Goal: Check status: Check status

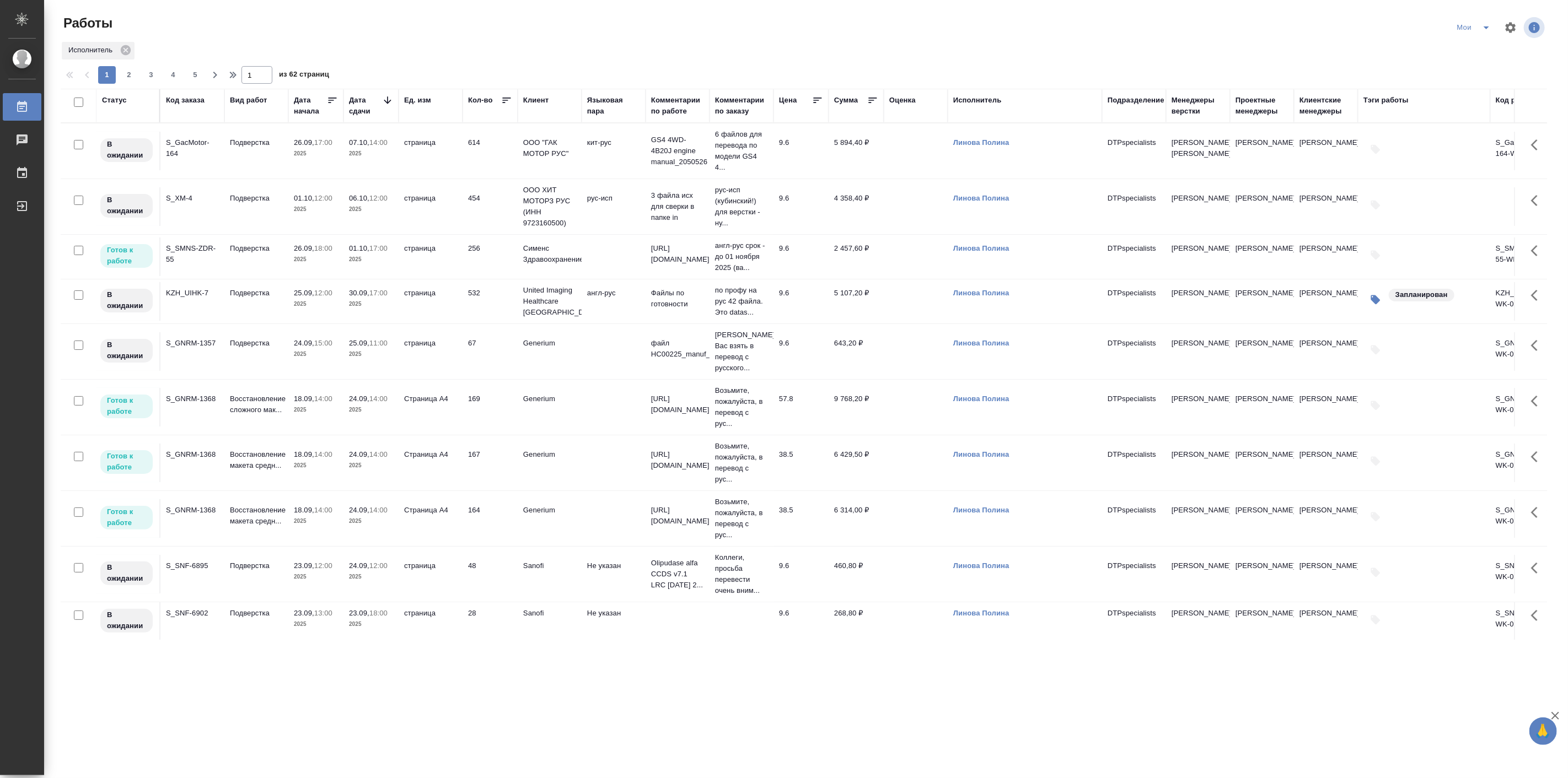
scroll to position [315, 0]
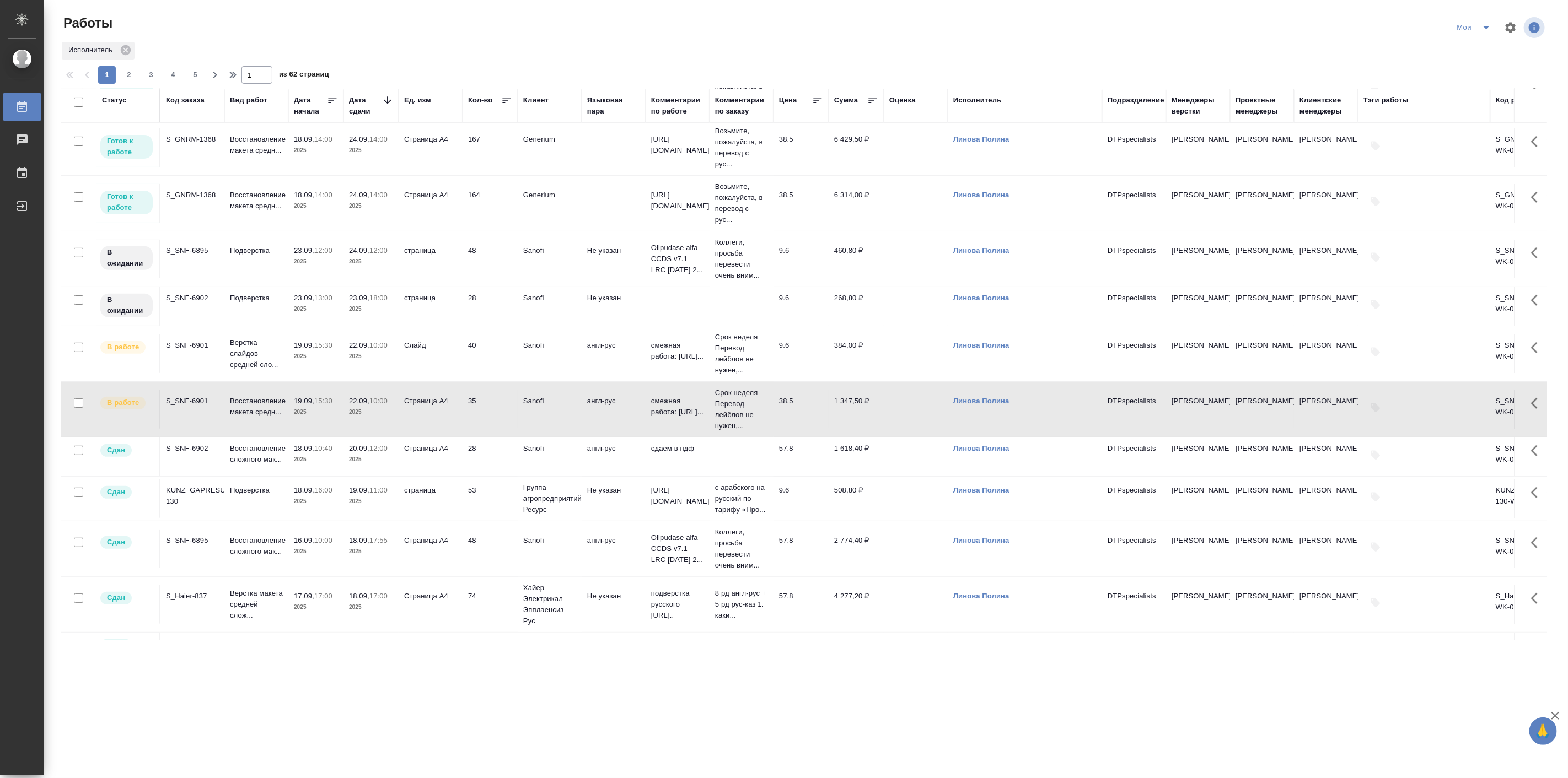
click at [375, 203] on p "2025" at bounding box center [371, 206] width 44 height 11
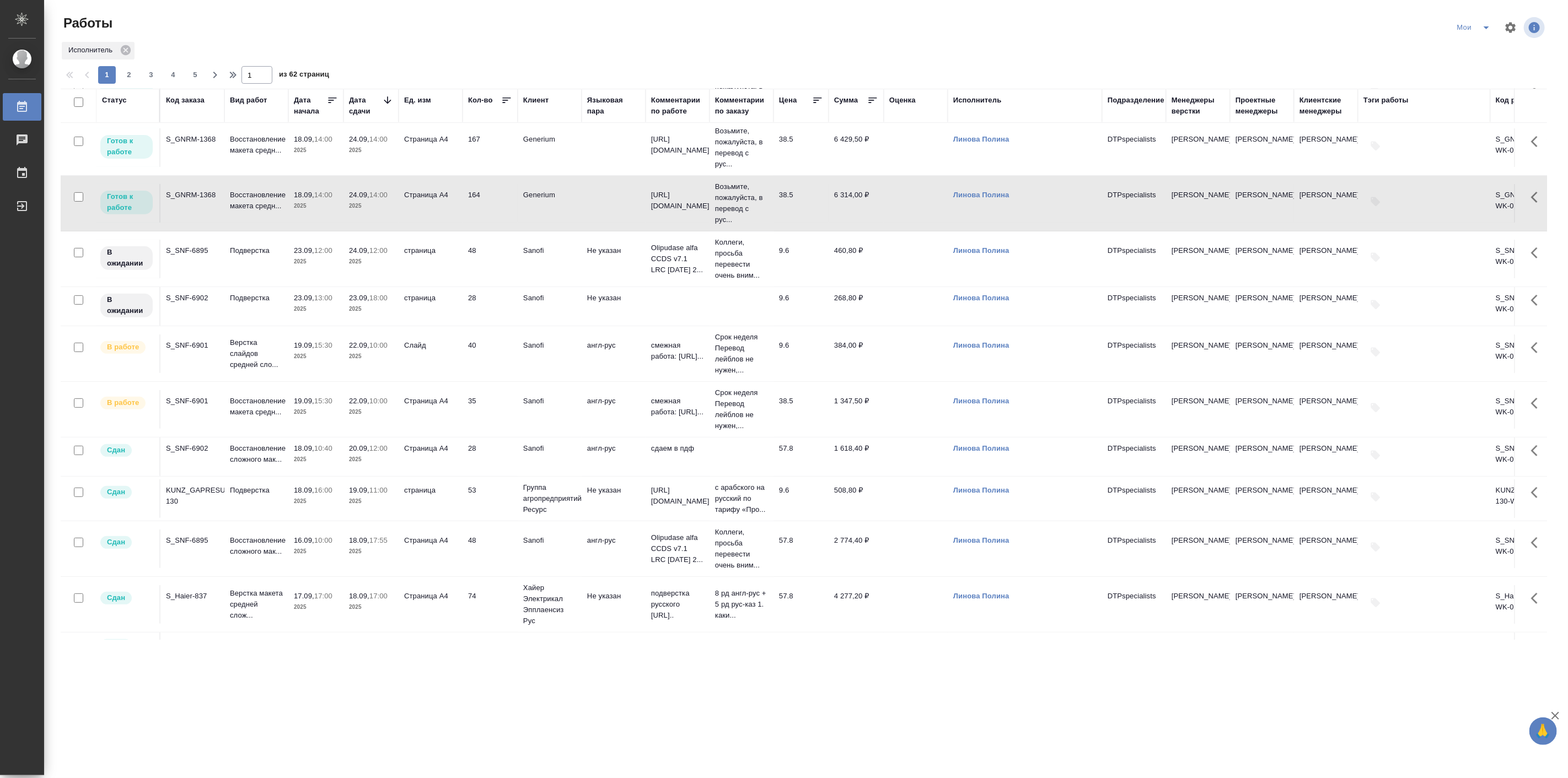
click at [375, 203] on p "2025" at bounding box center [371, 206] width 44 height 11
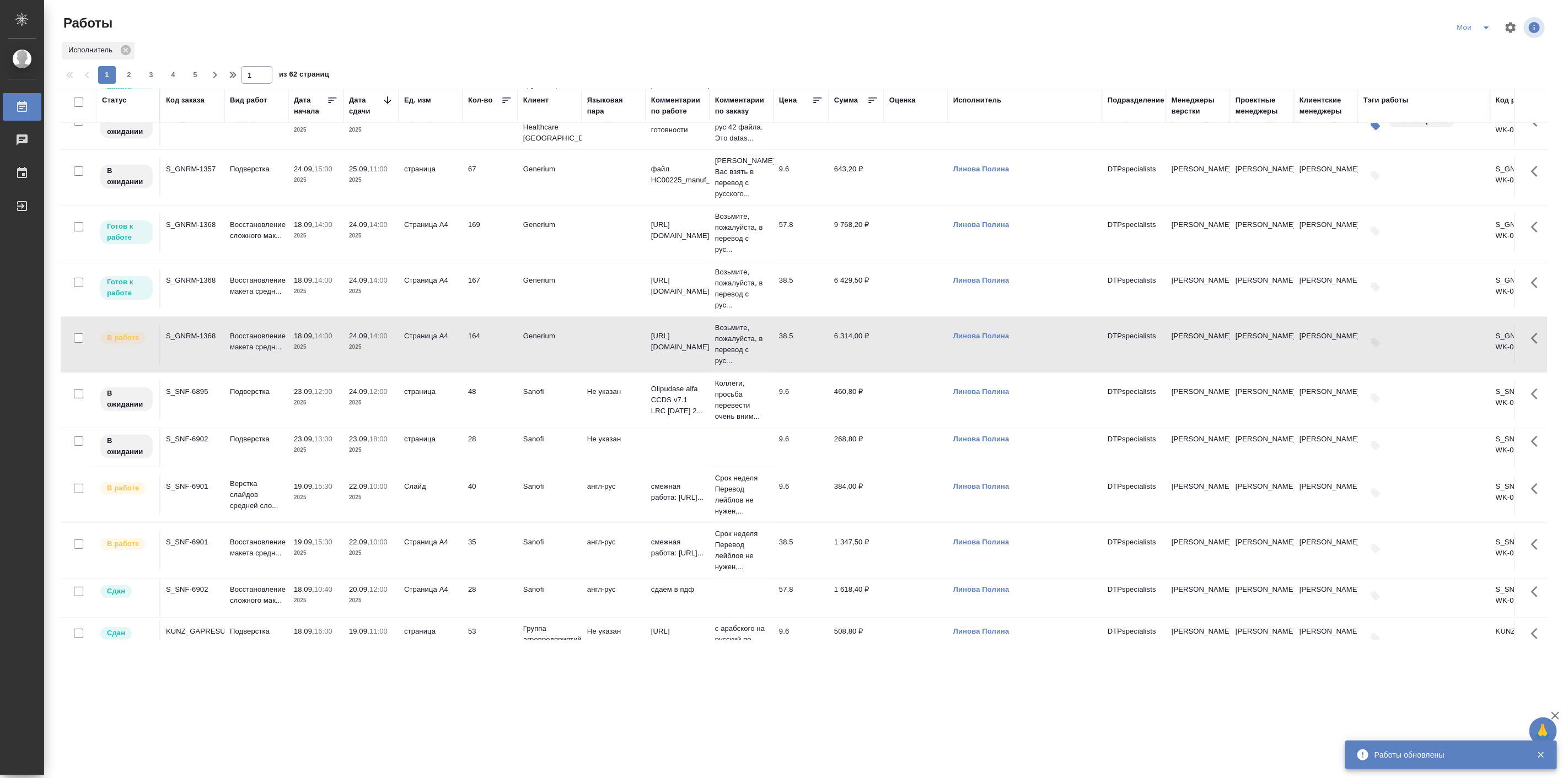
scroll to position [111, 0]
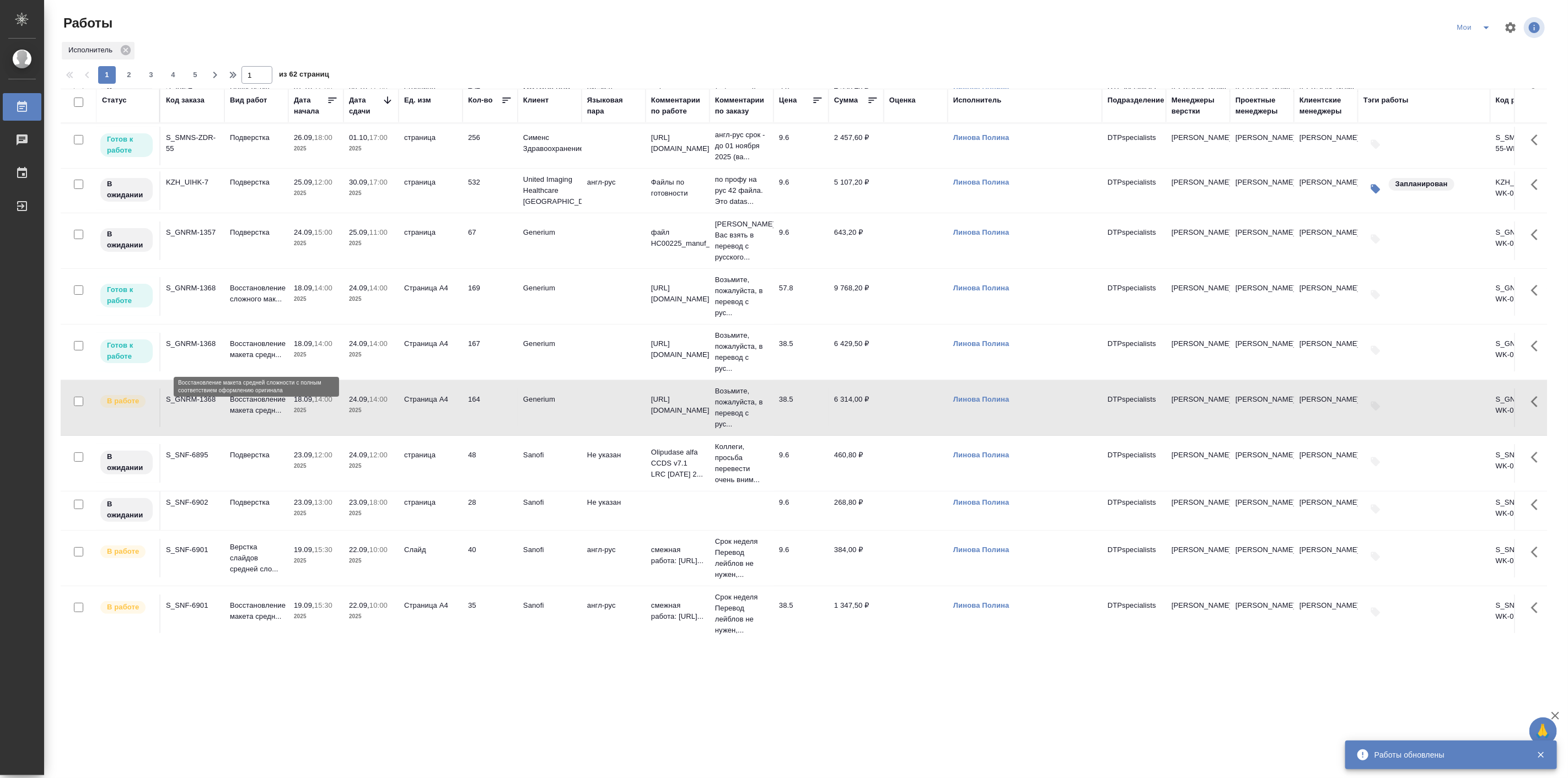
click at [241, 339] on p "Восстановление макета средн..." at bounding box center [256, 350] width 53 height 22
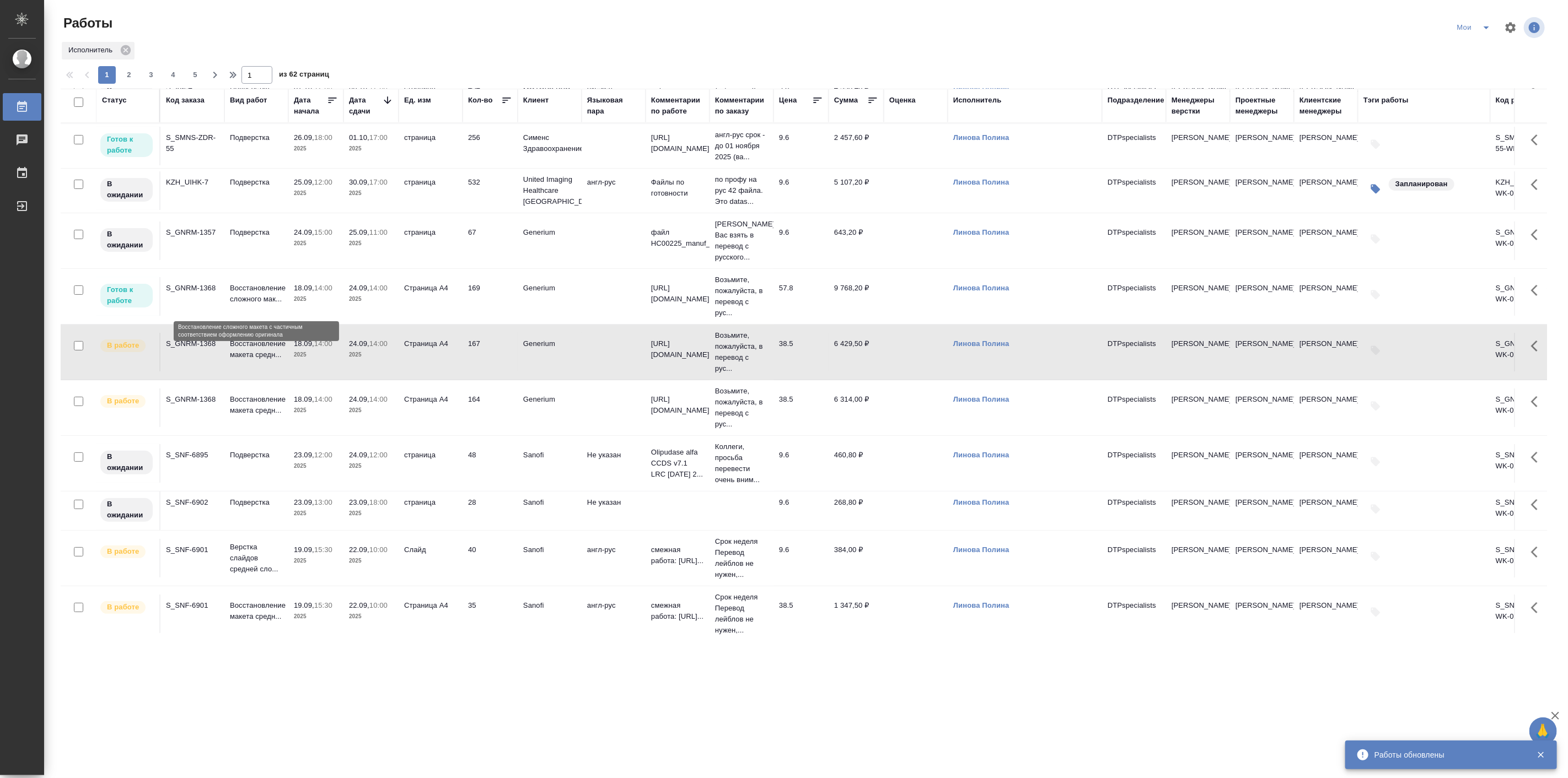
click at [249, 287] on p "Восстановление сложного мак..." at bounding box center [256, 294] width 53 height 22
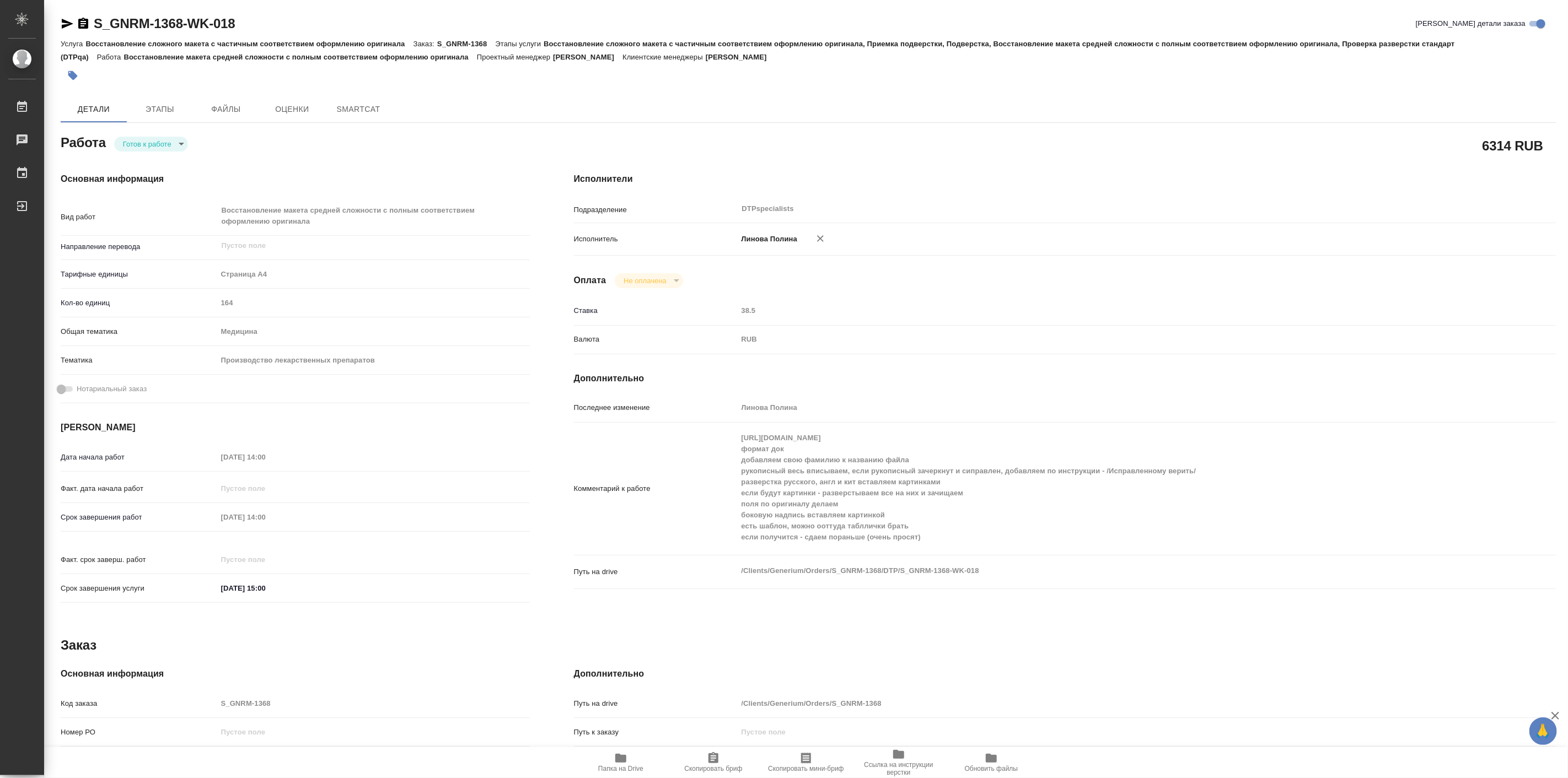
type textarea "x"
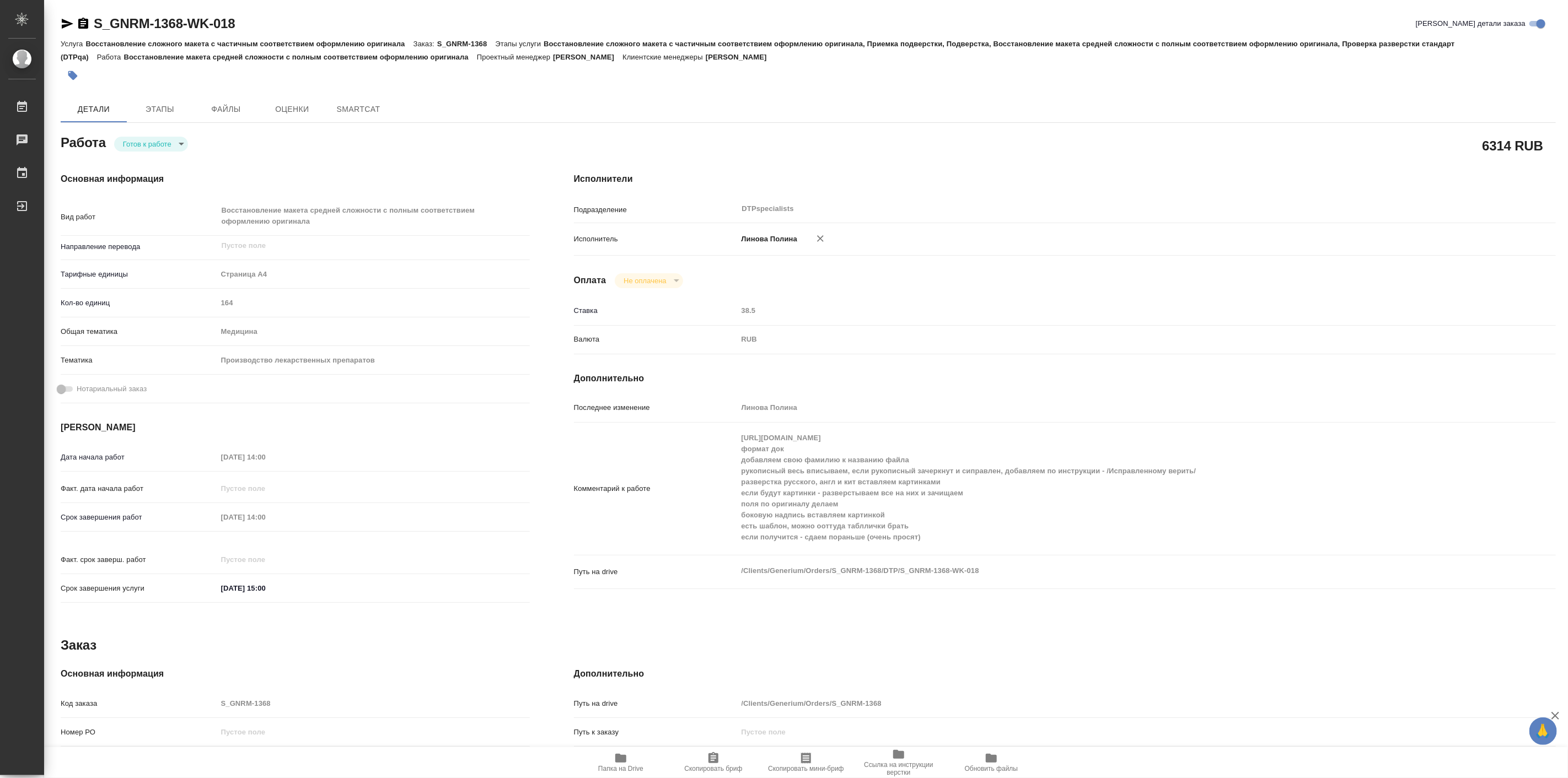
type textarea "x"
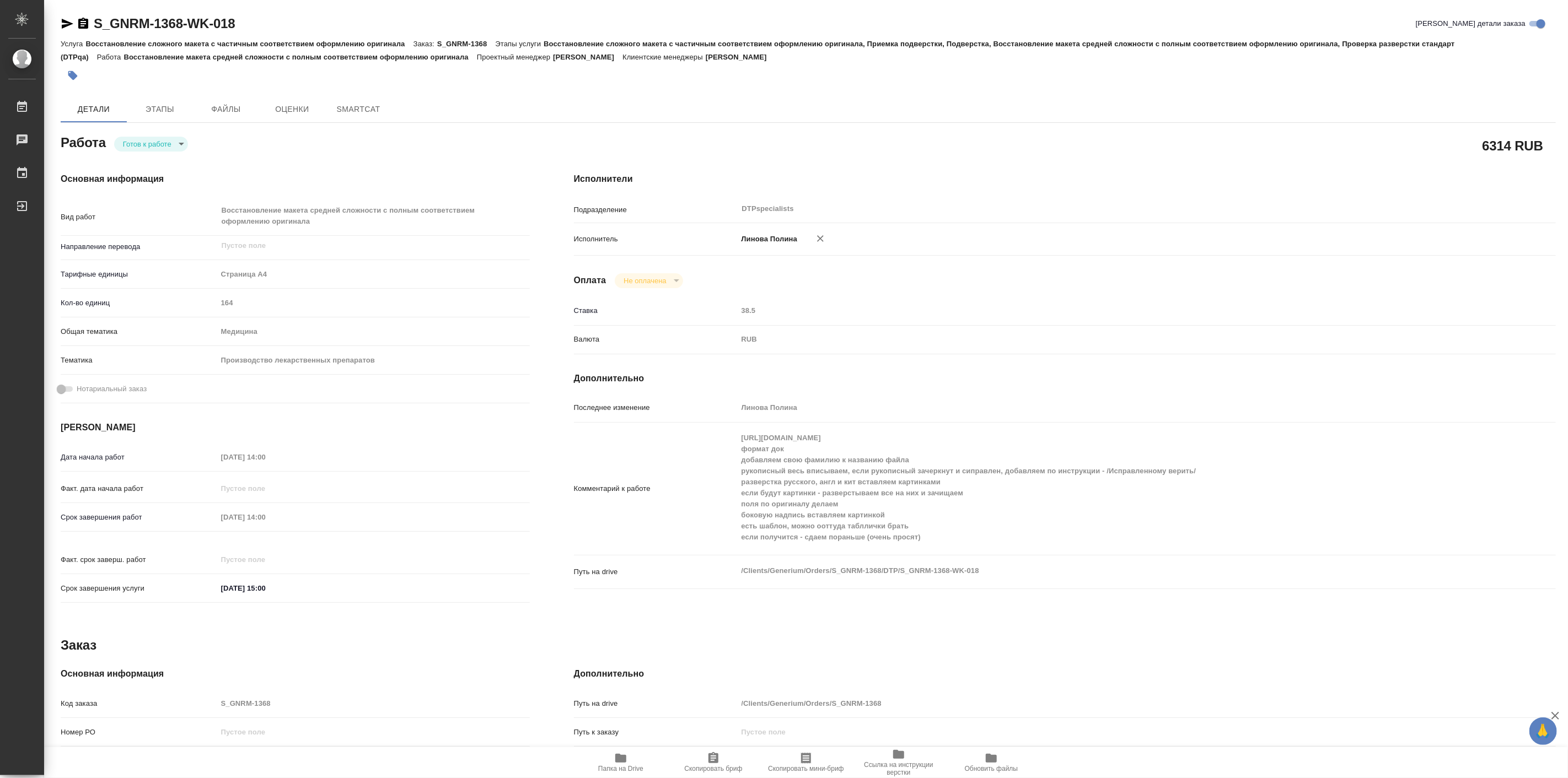
type textarea "x"
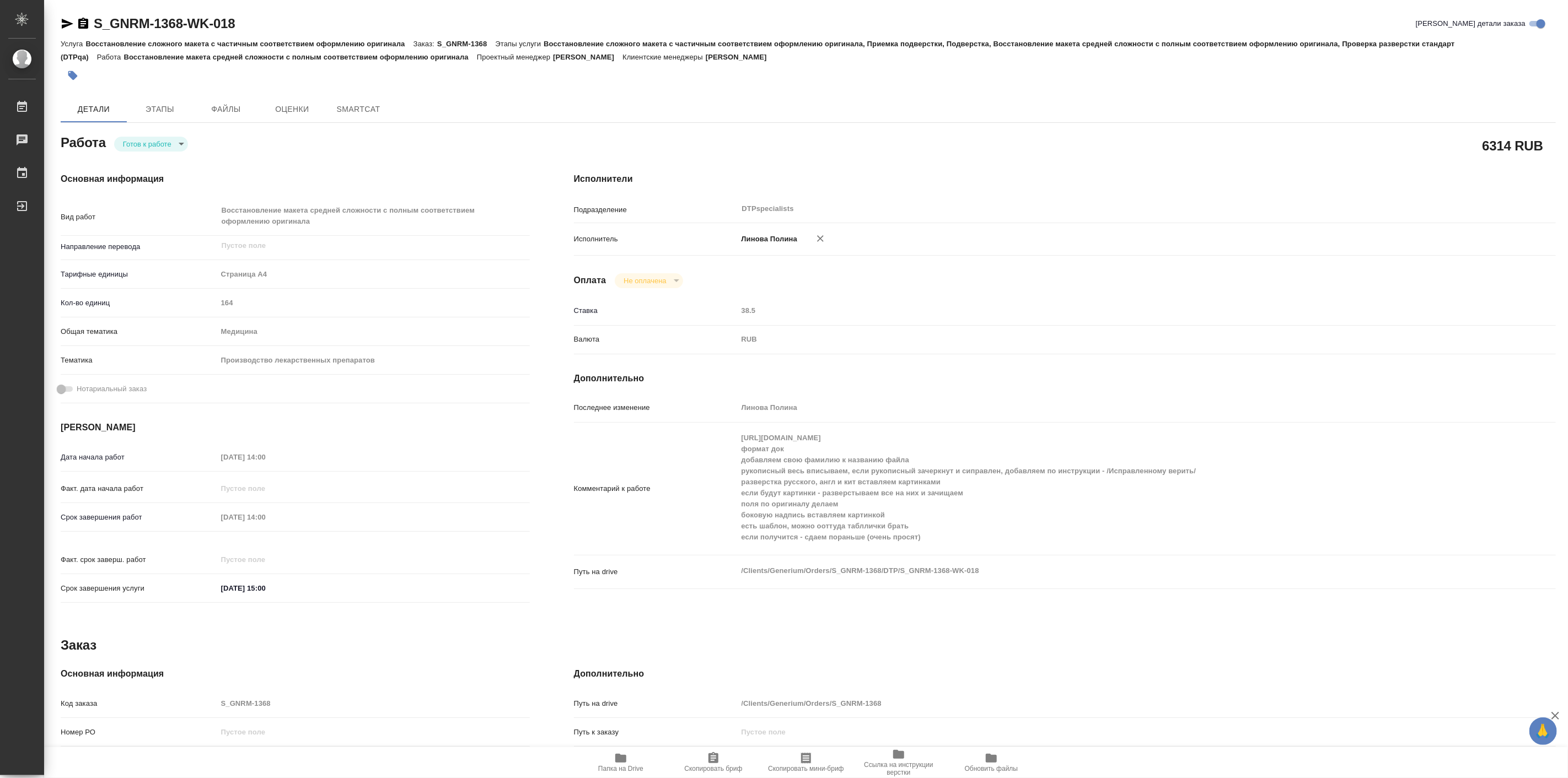
type textarea "x"
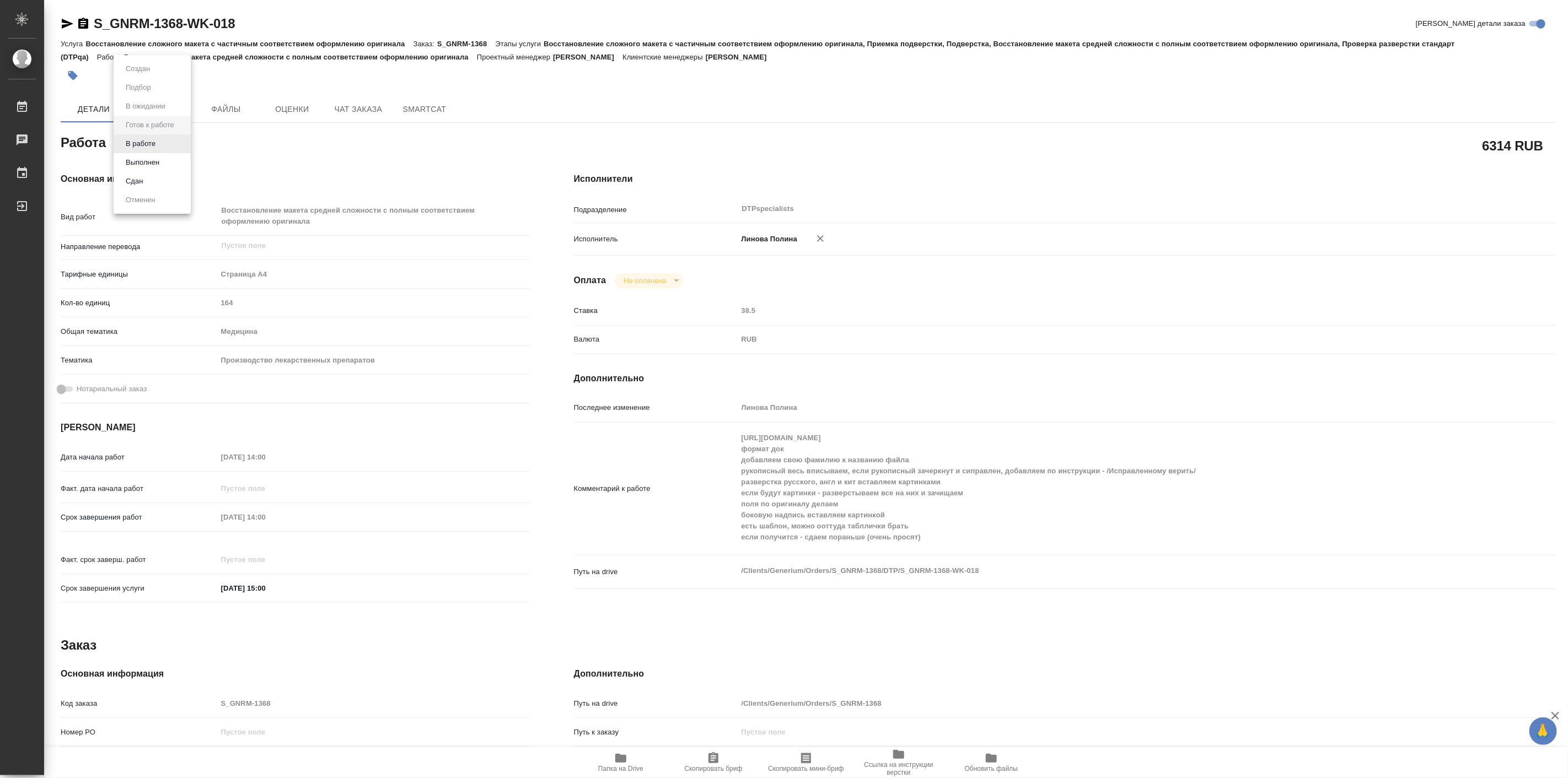
click at [173, 139] on body "🙏 .cls-1 fill:#fff; AWATERA [PERSON_NAME] Работы Чаты График Выйти S_GNRM-1368-…" at bounding box center [784, 389] width 1568 height 778
click at [151, 144] on button "В работе" at bounding box center [141, 144] width 37 height 12
type textarea "x"
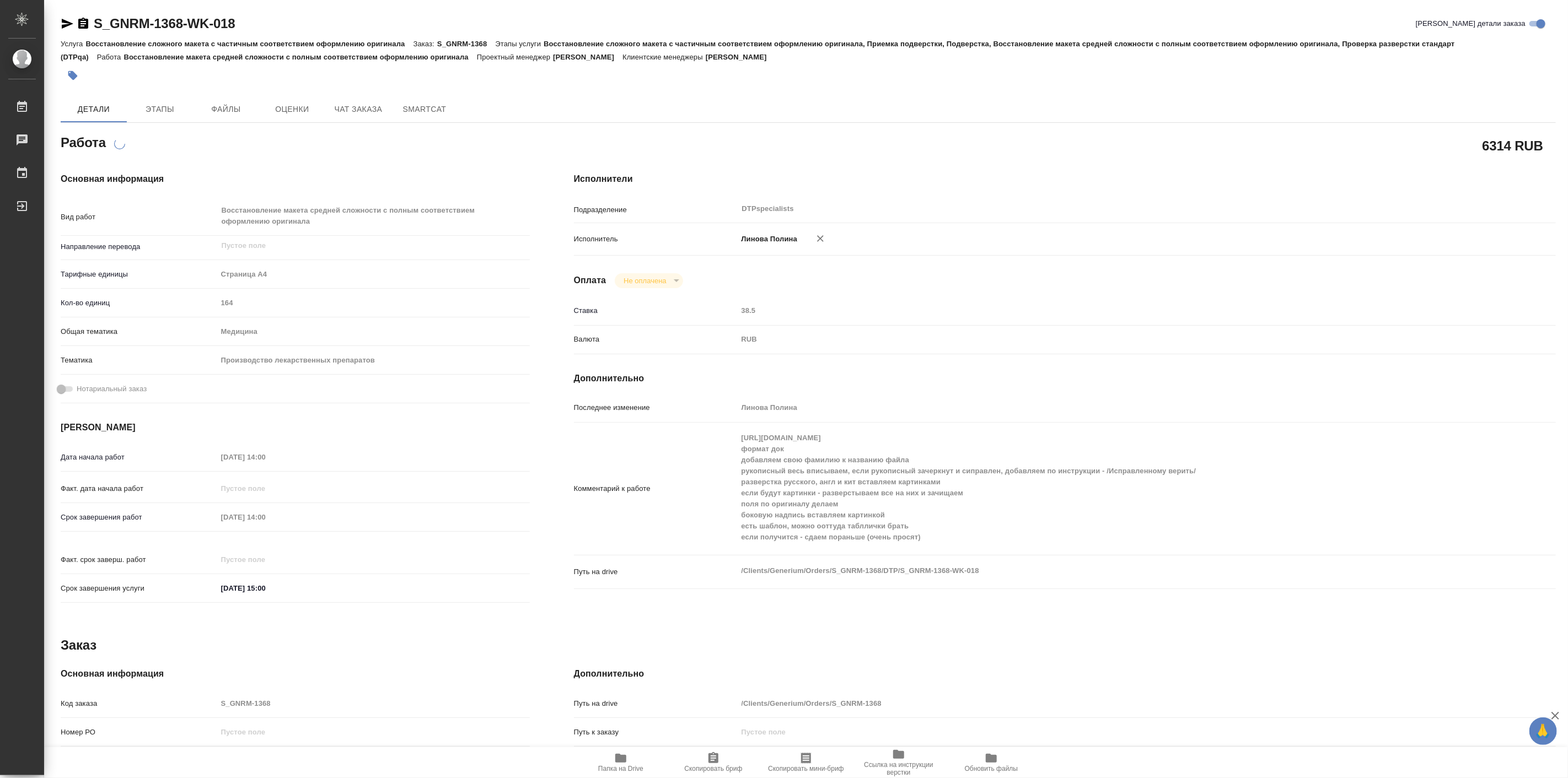
type textarea "x"
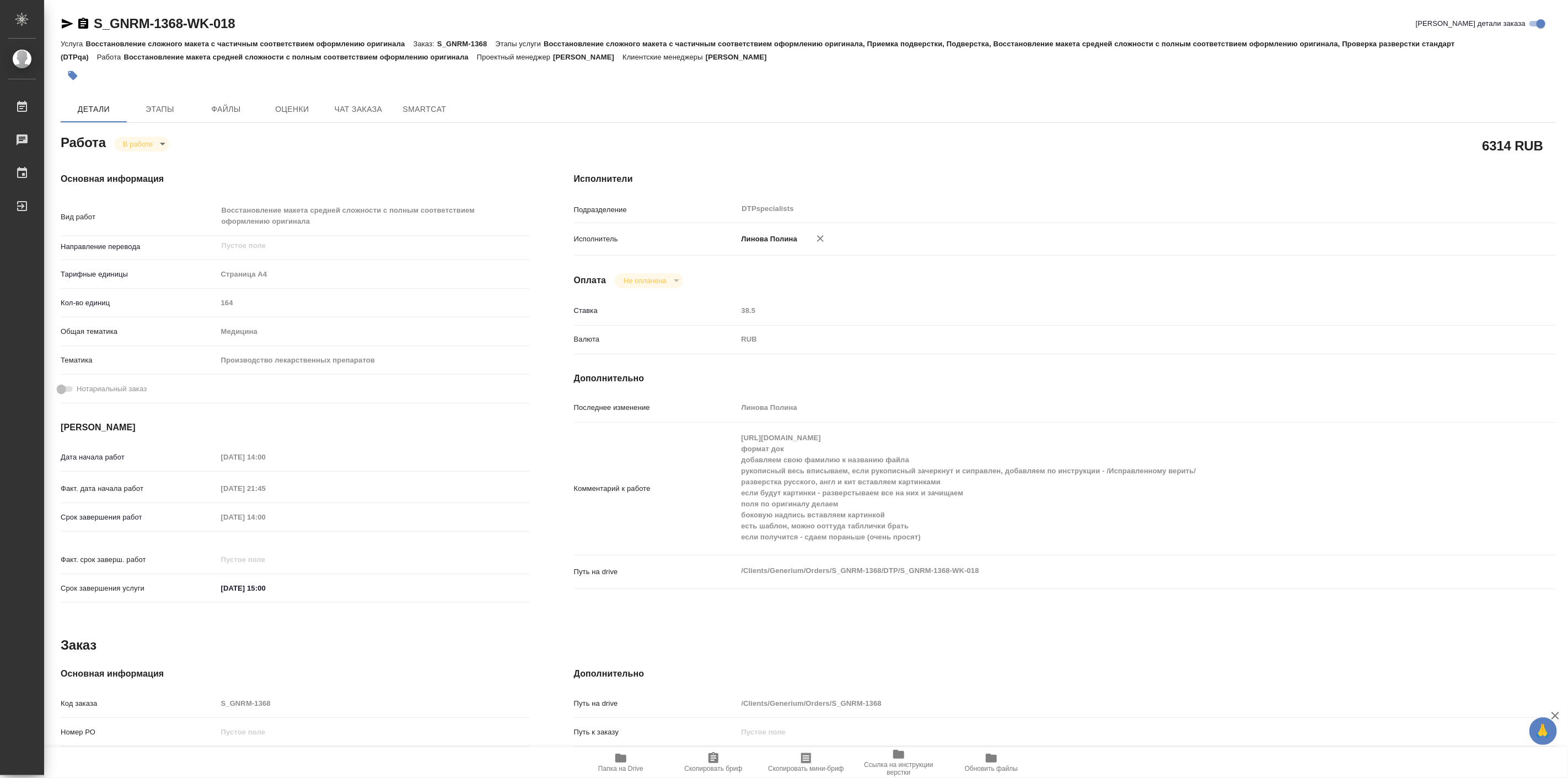
type textarea "x"
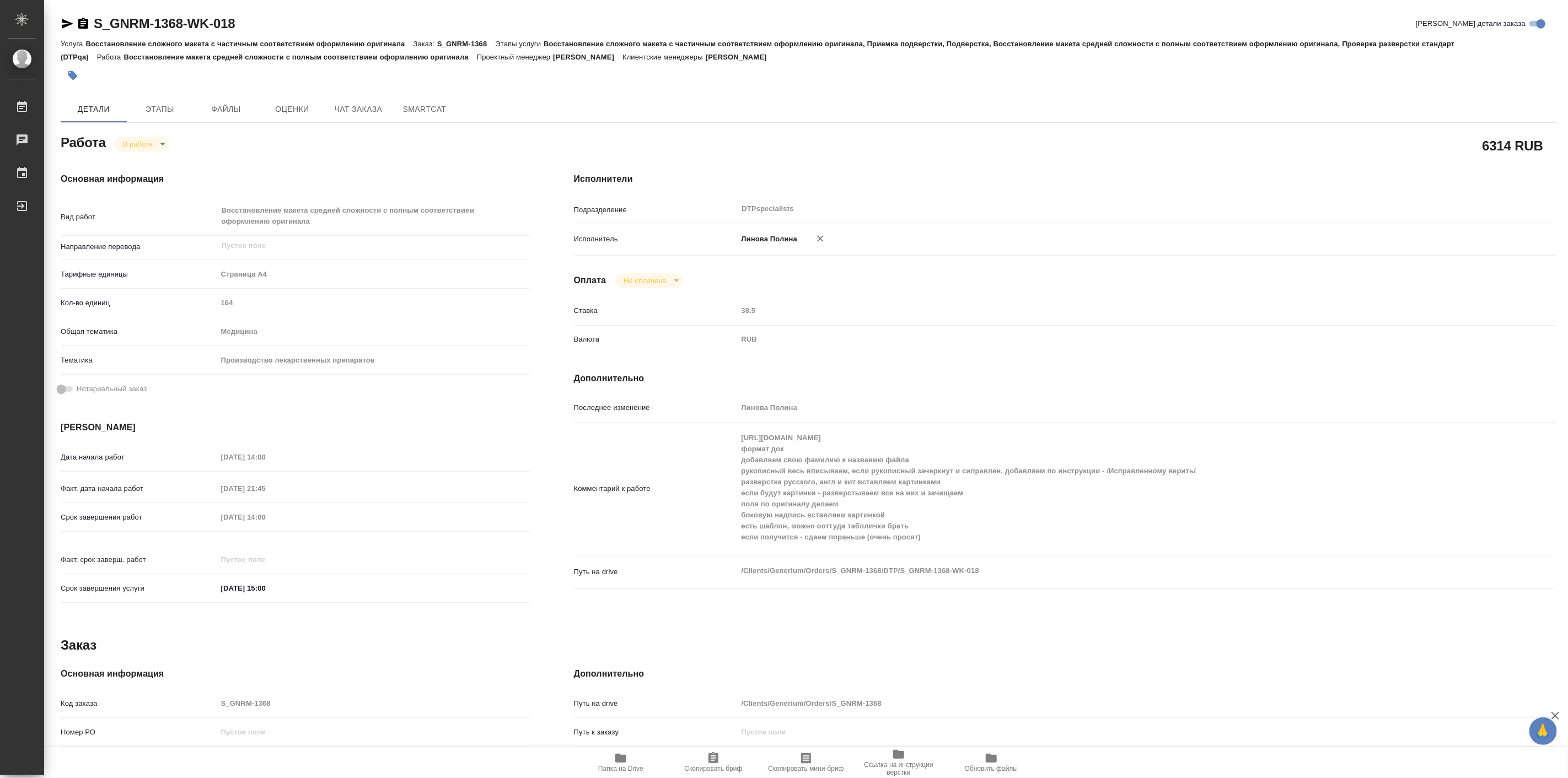
type textarea "x"
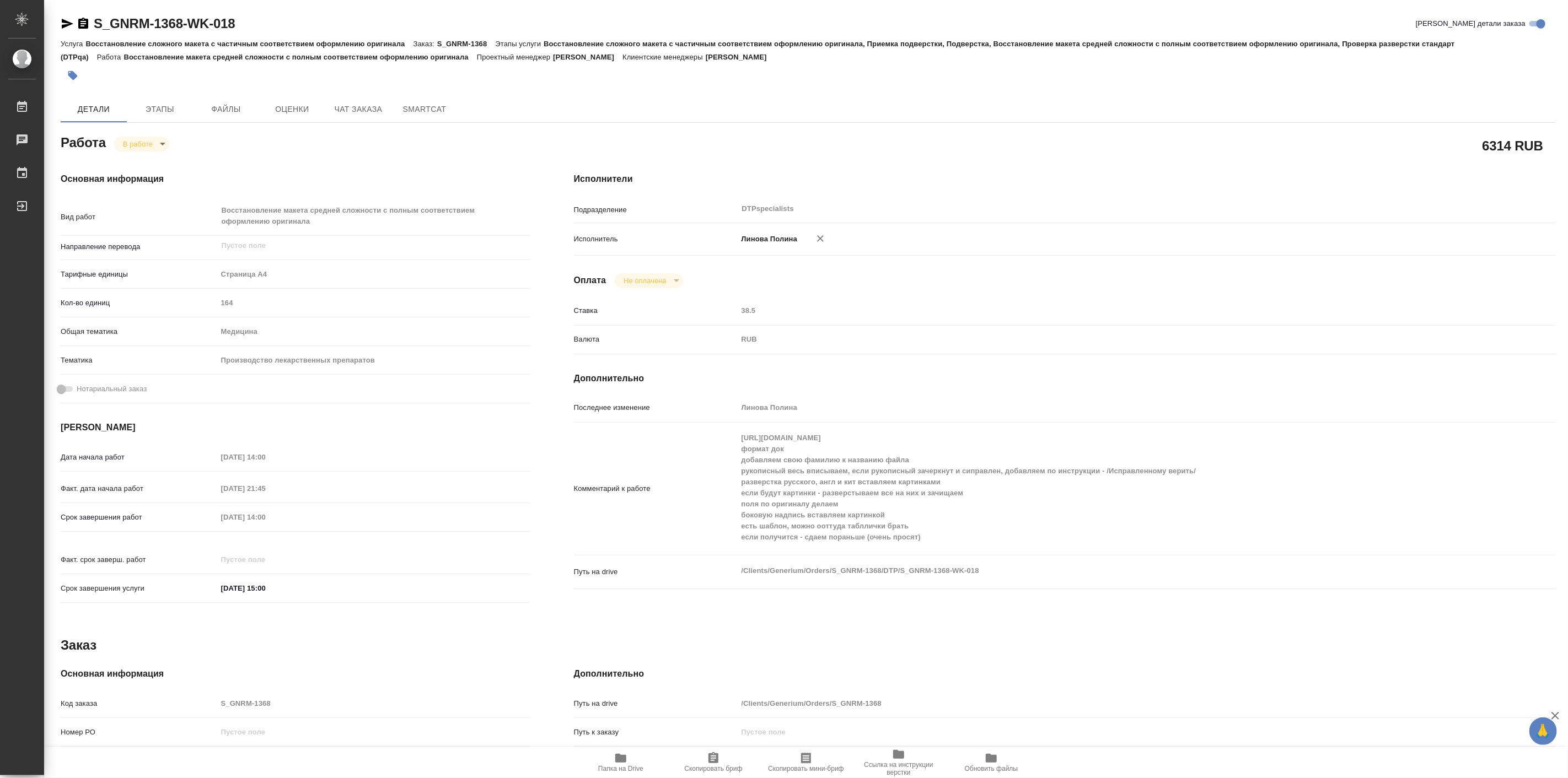
type textarea "x"
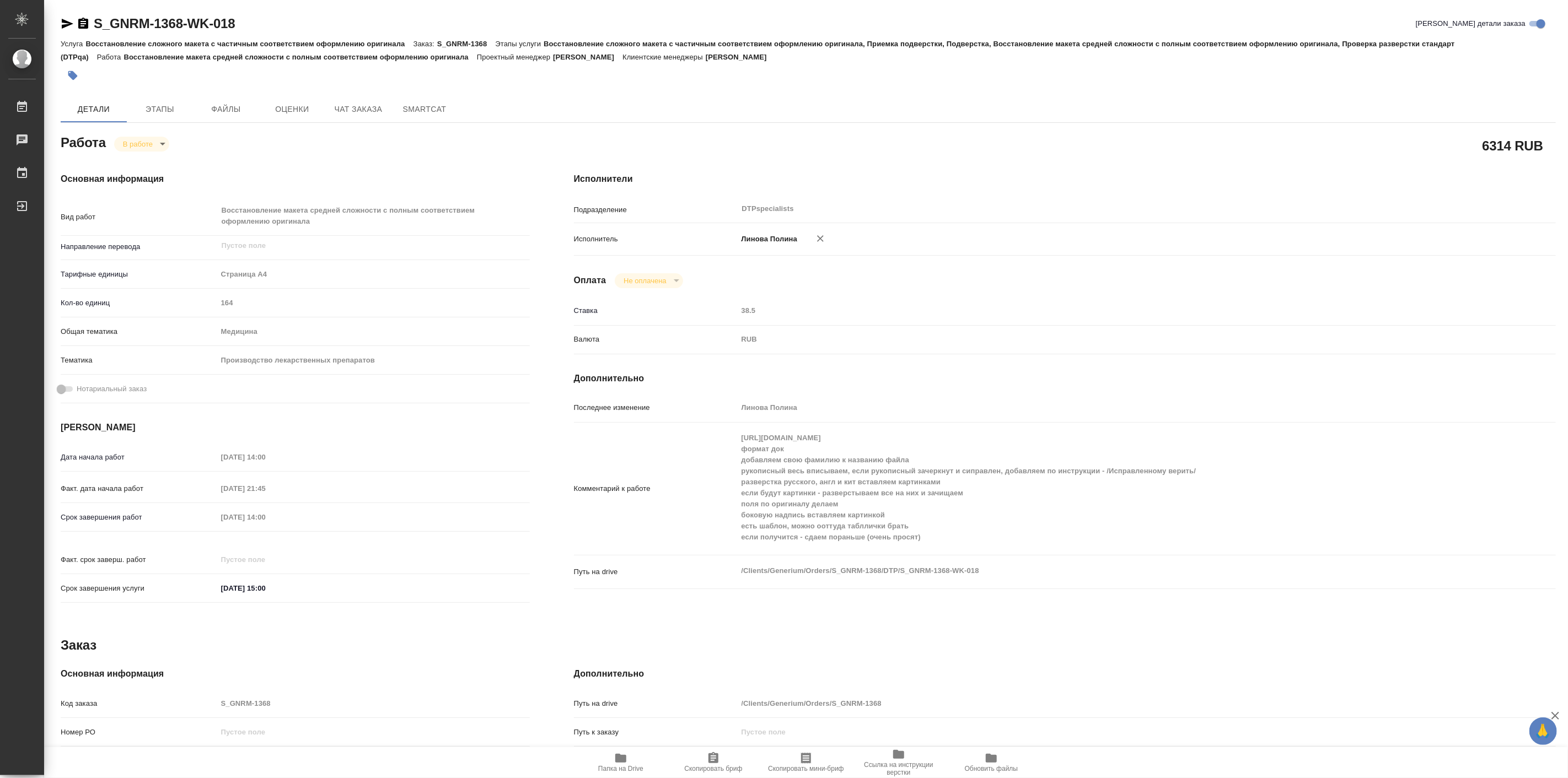
type textarea "x"
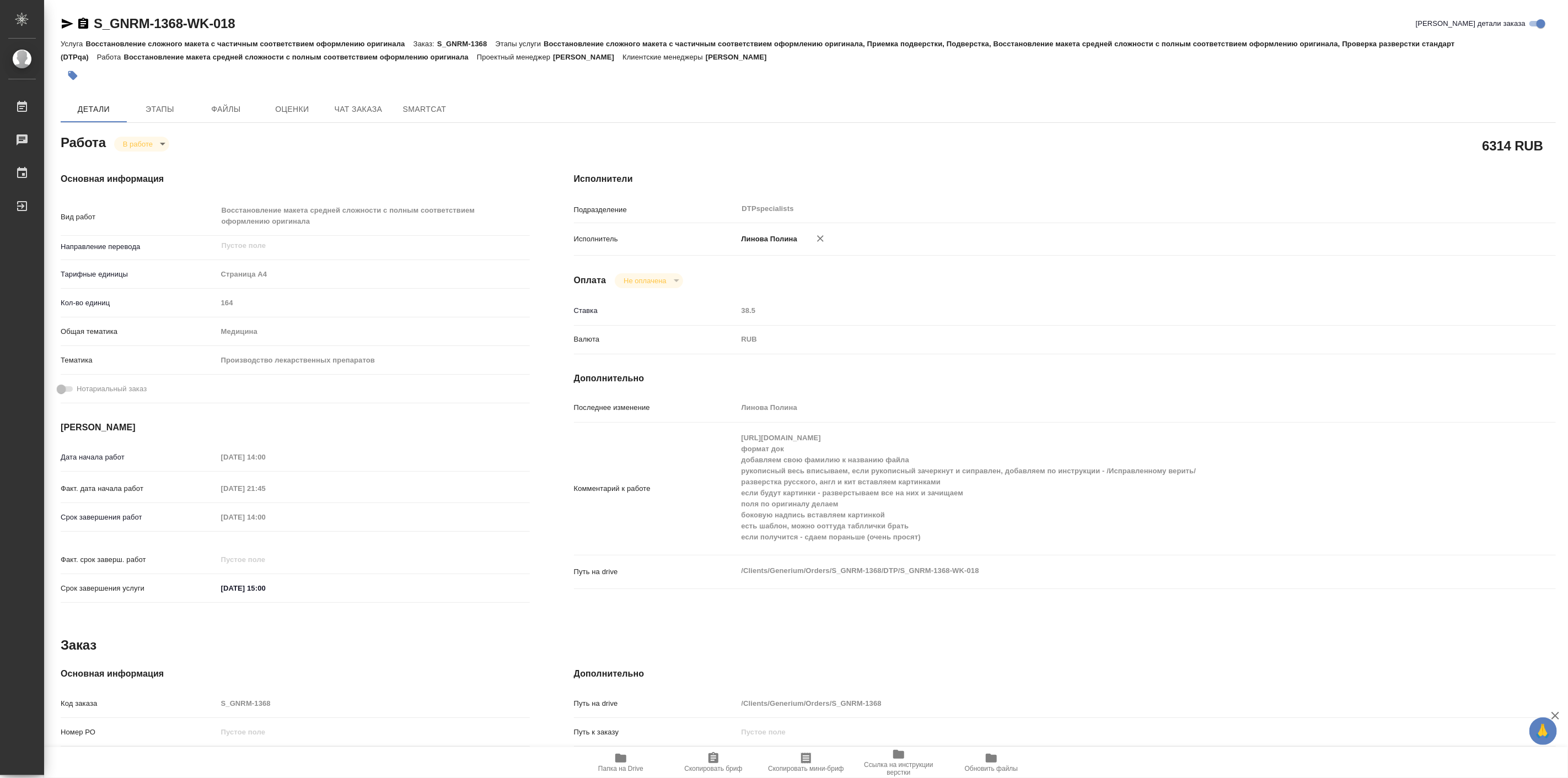
type textarea "x"
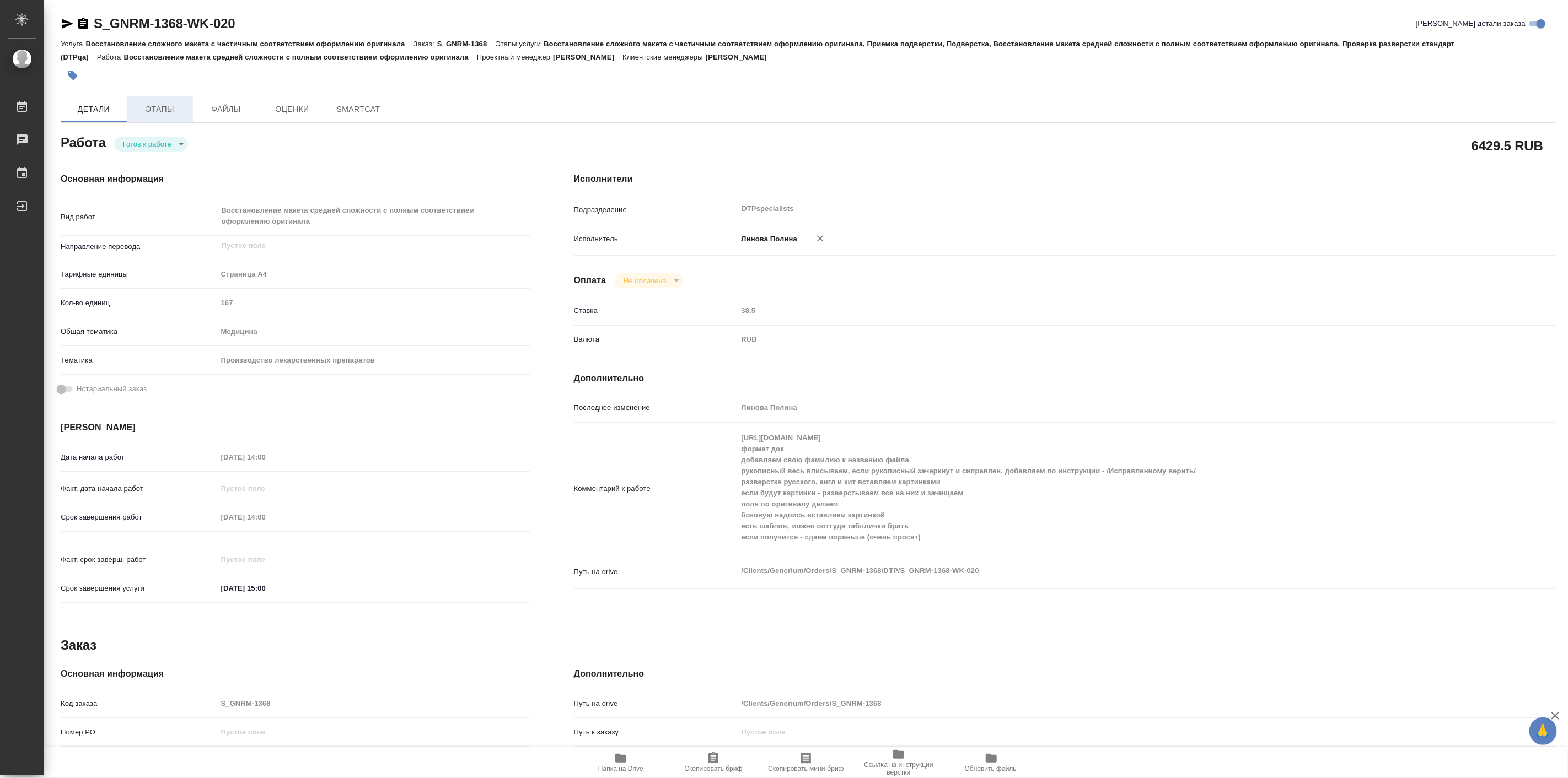
type textarea "x"
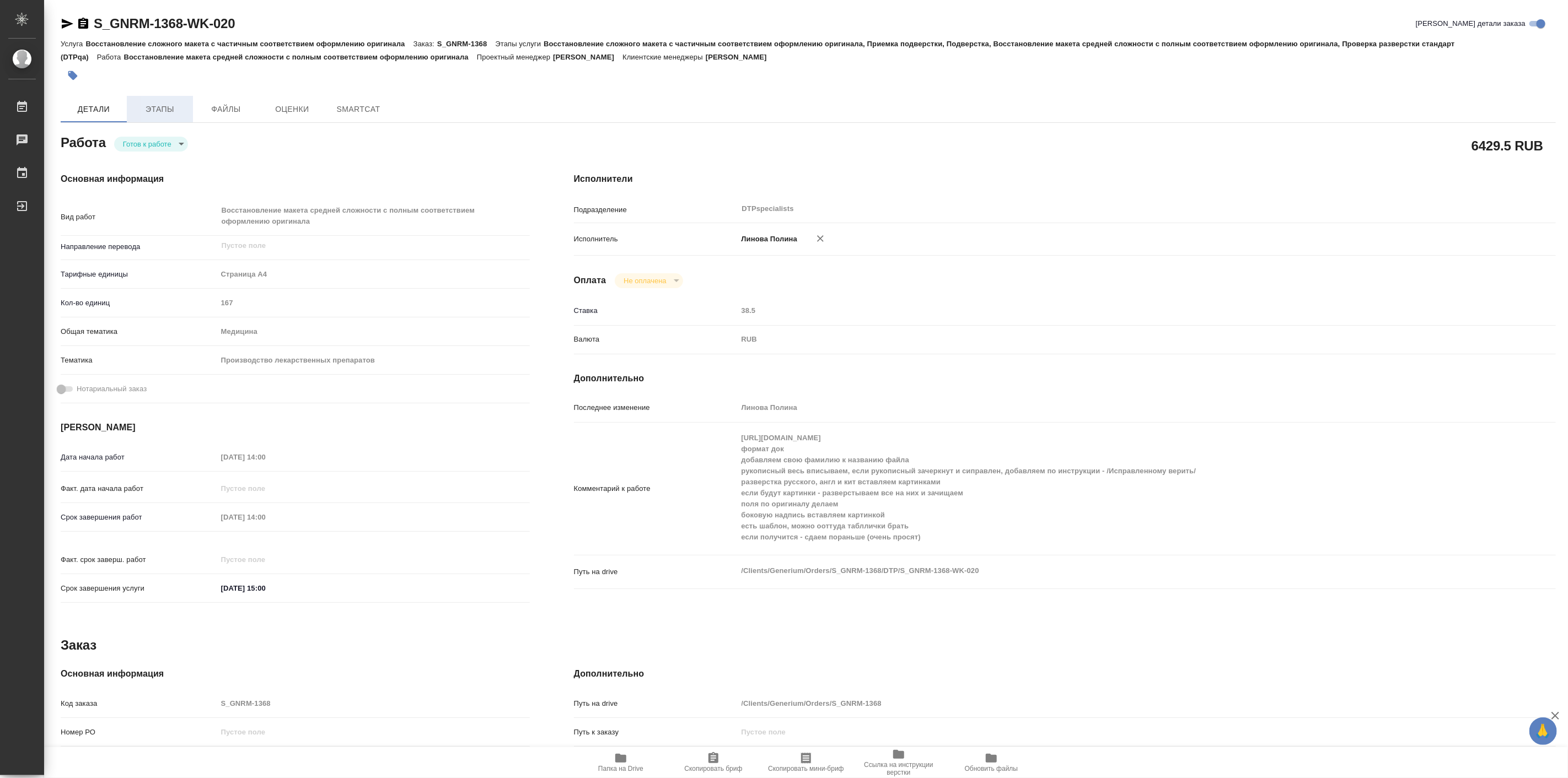
type textarea "x"
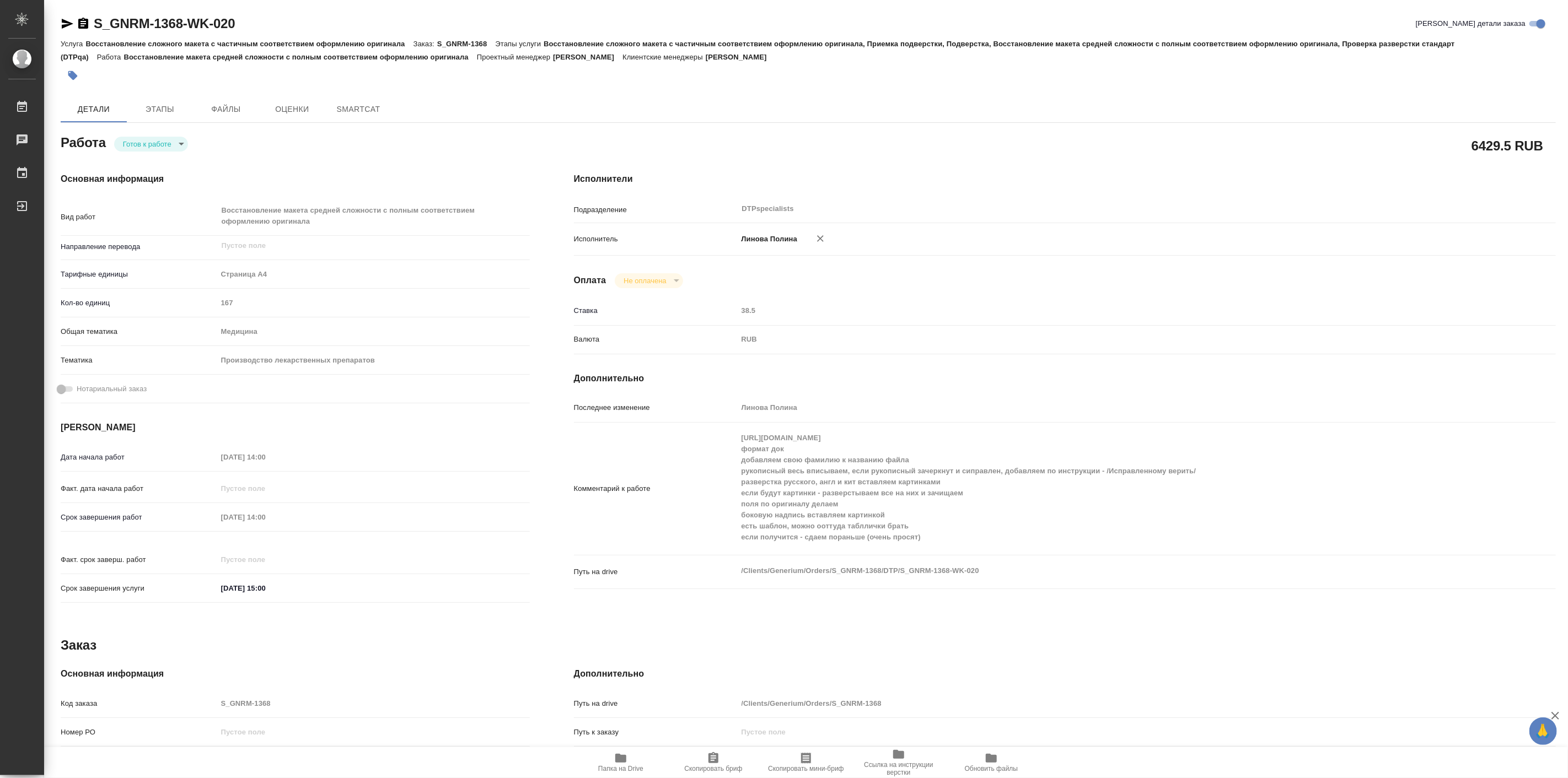
type textarea "x"
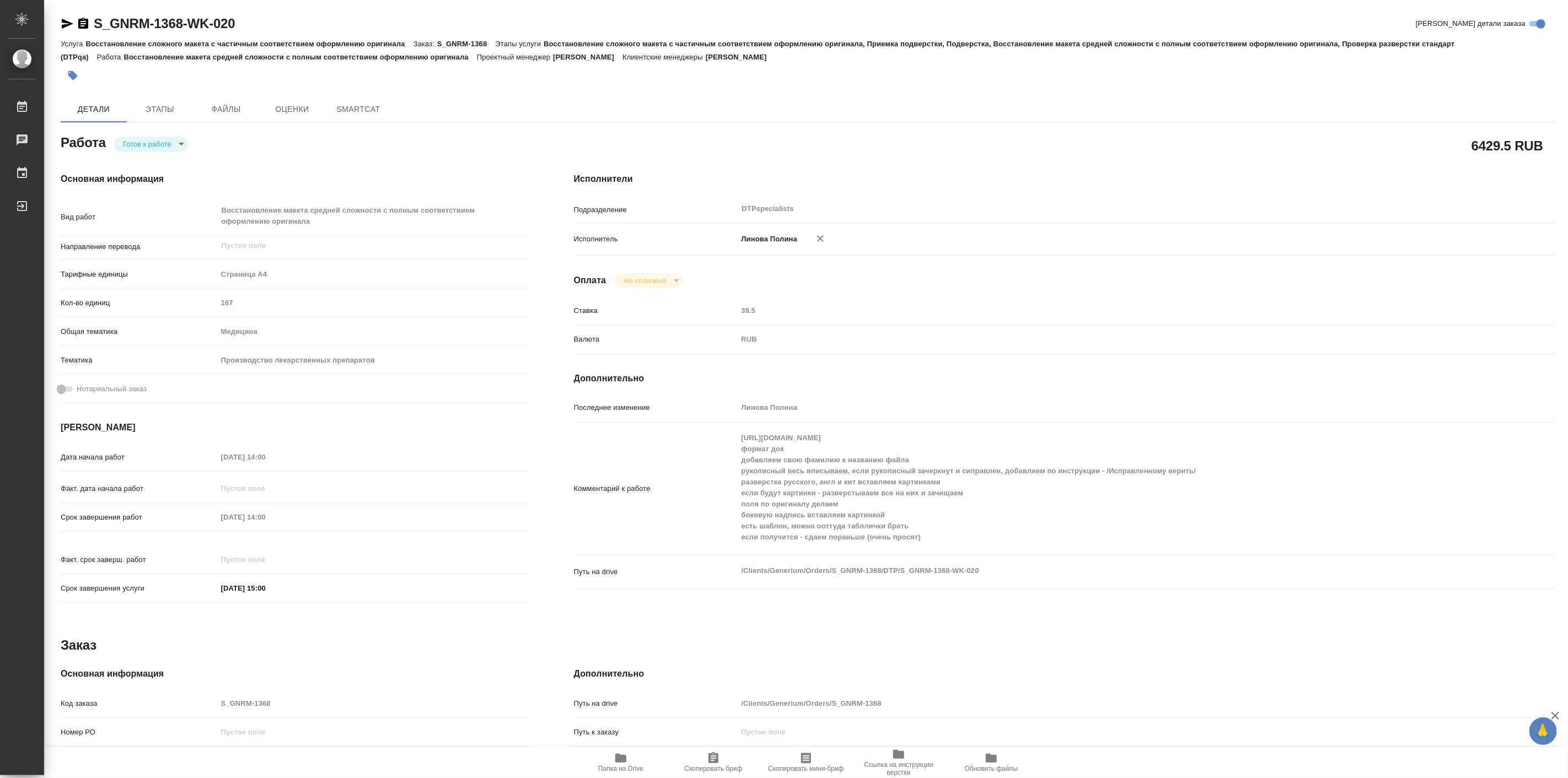
type textarea "x"
click at [156, 140] on body "🙏 .cls-1 fill:#fff; AWATERA Linova Polina Работы Чаты График Выйти S_GNRM-1368-…" at bounding box center [784, 389] width 1568 height 778
type textarea "x"
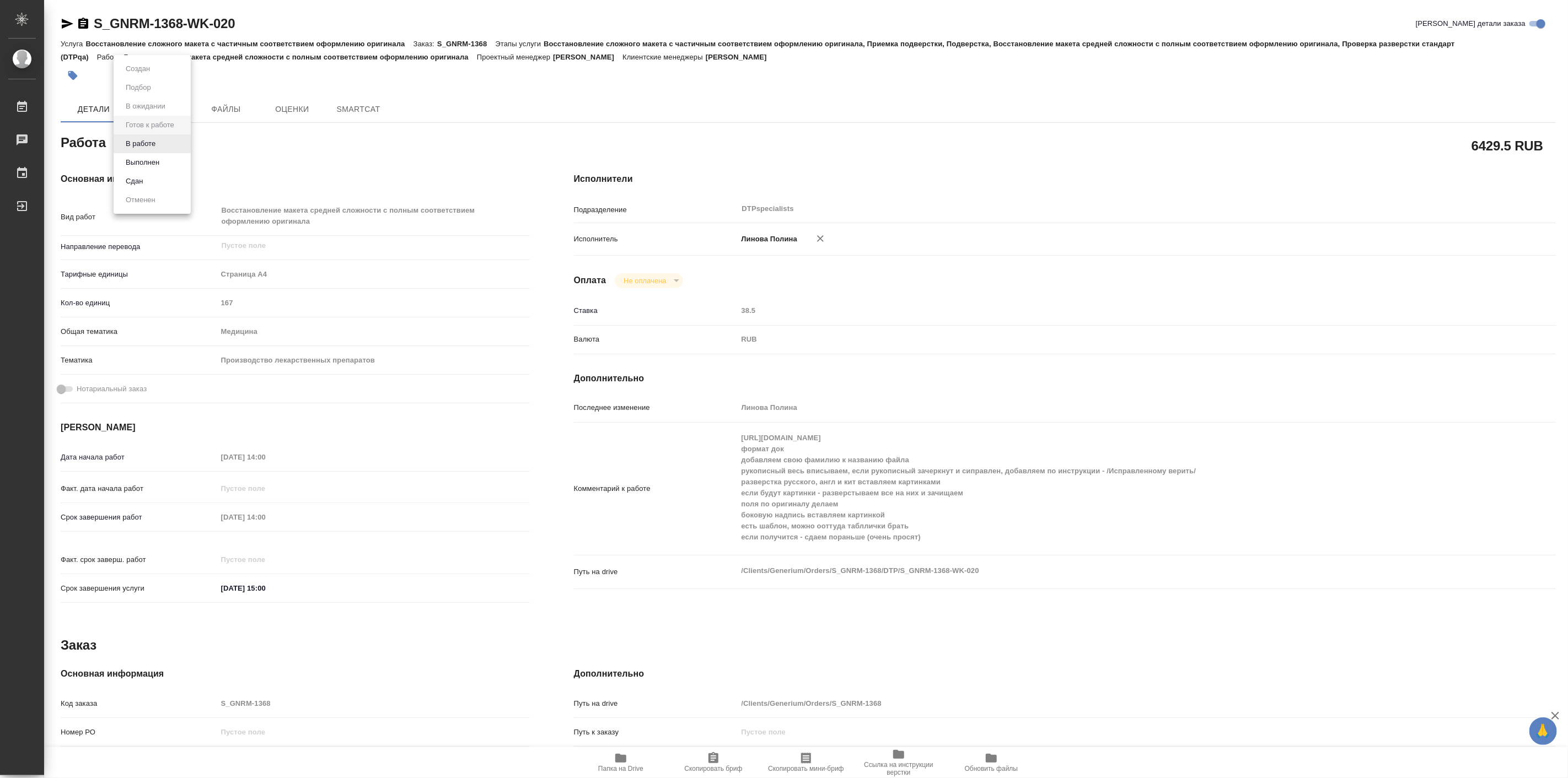
type textarea "x"
click at [157, 142] on button "В работе" at bounding box center [141, 144] width 37 height 12
type textarea "x"
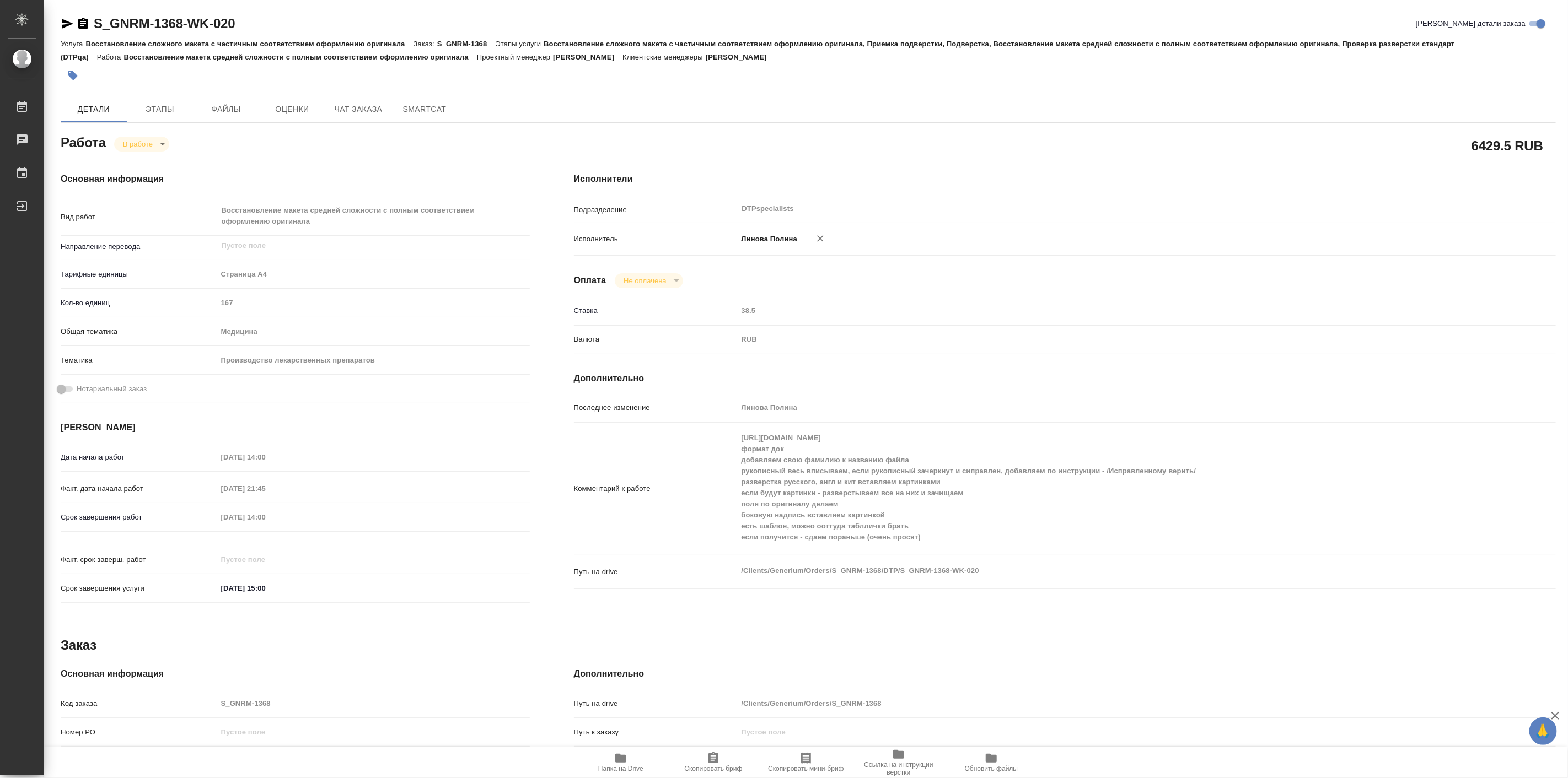
type textarea "x"
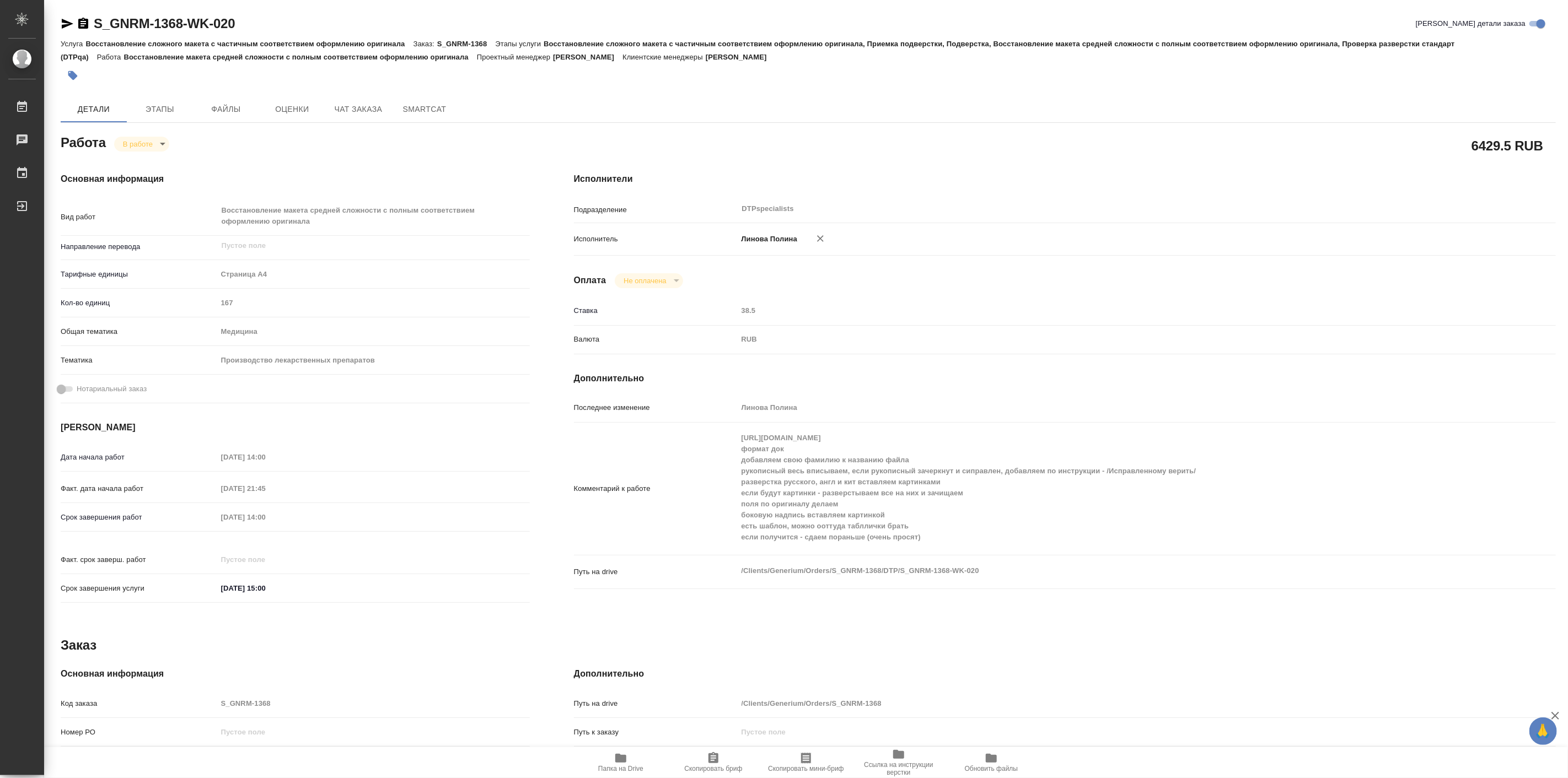
type textarea "x"
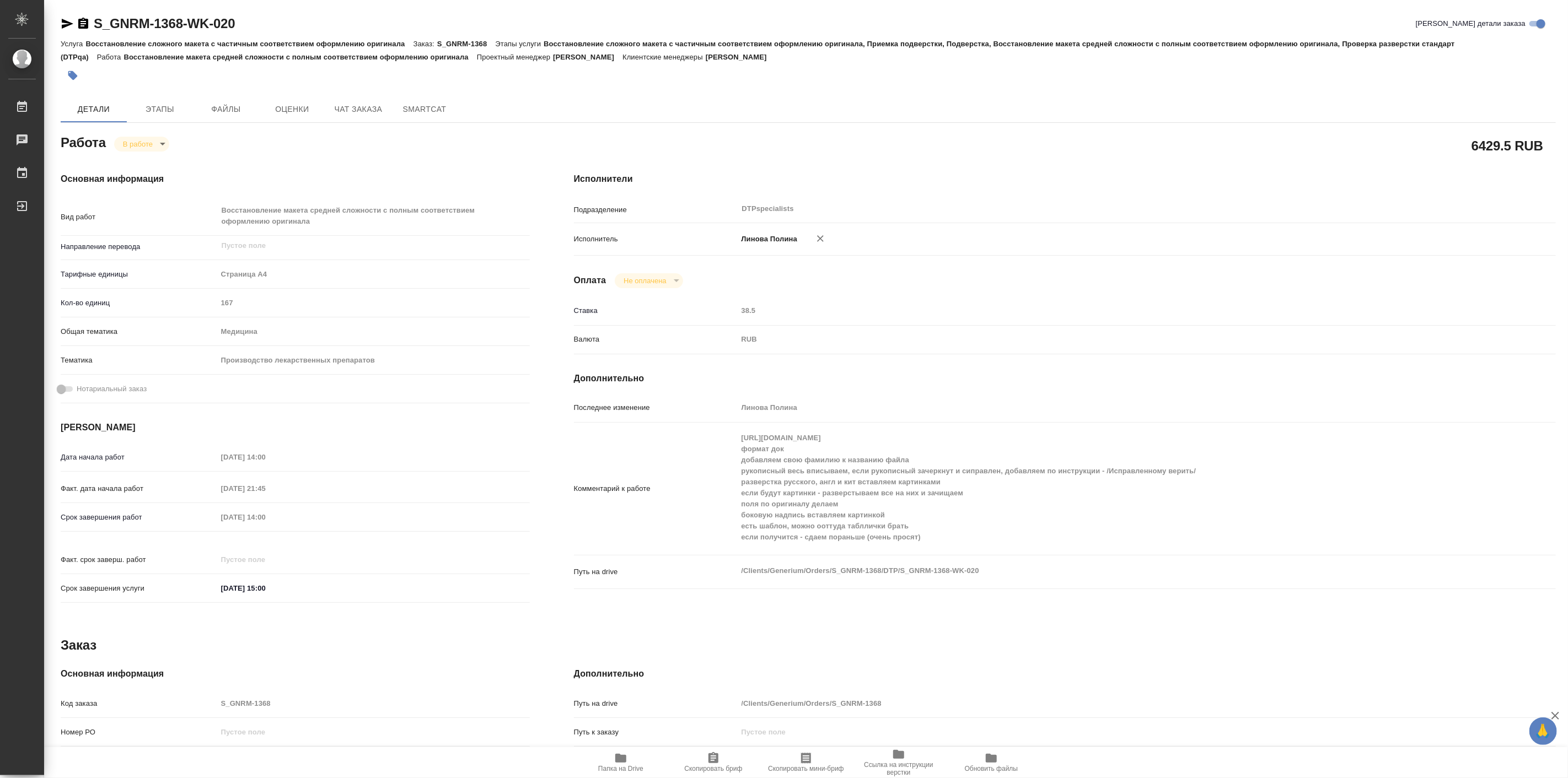
type textarea "x"
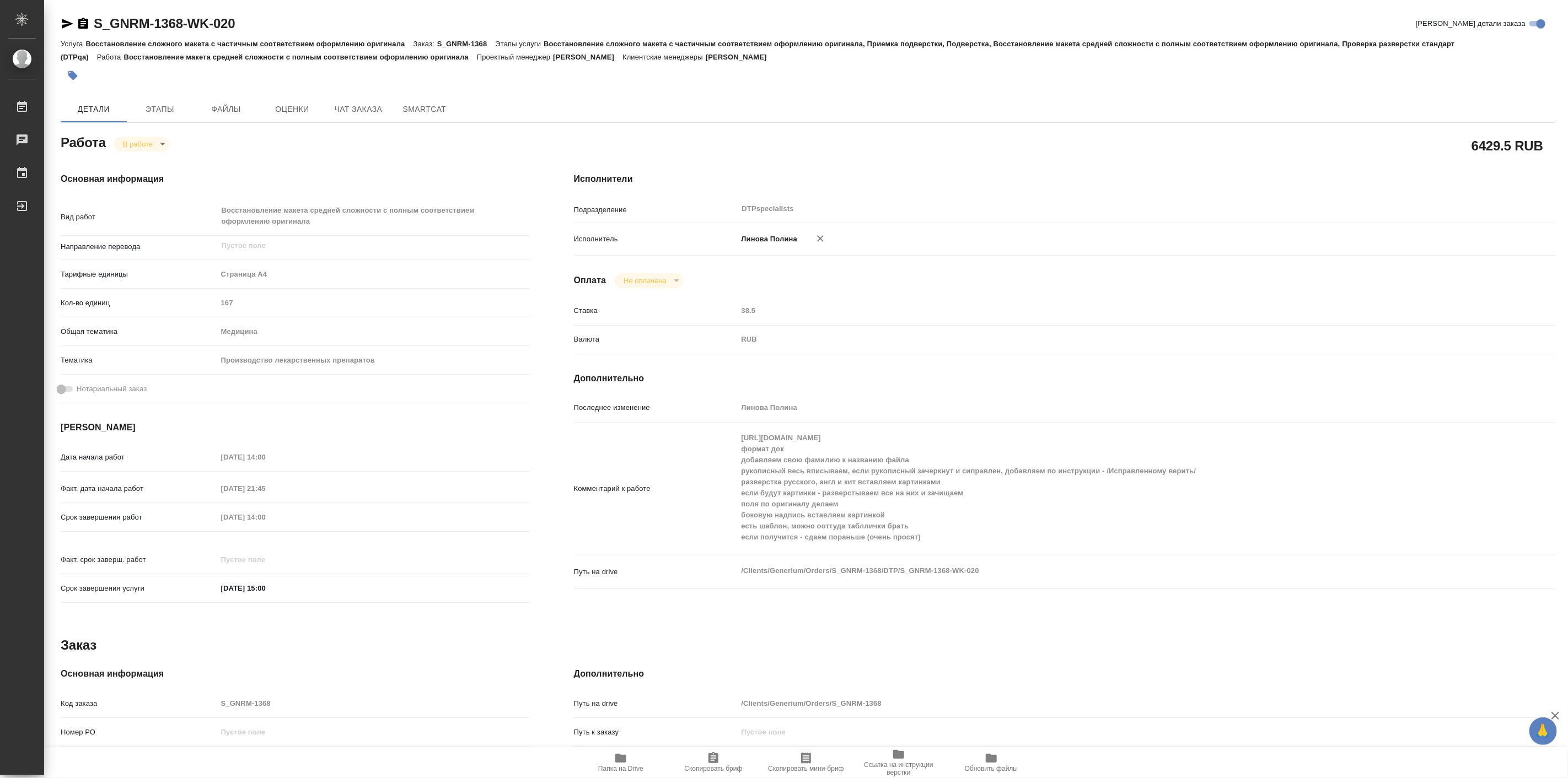
type textarea "x"
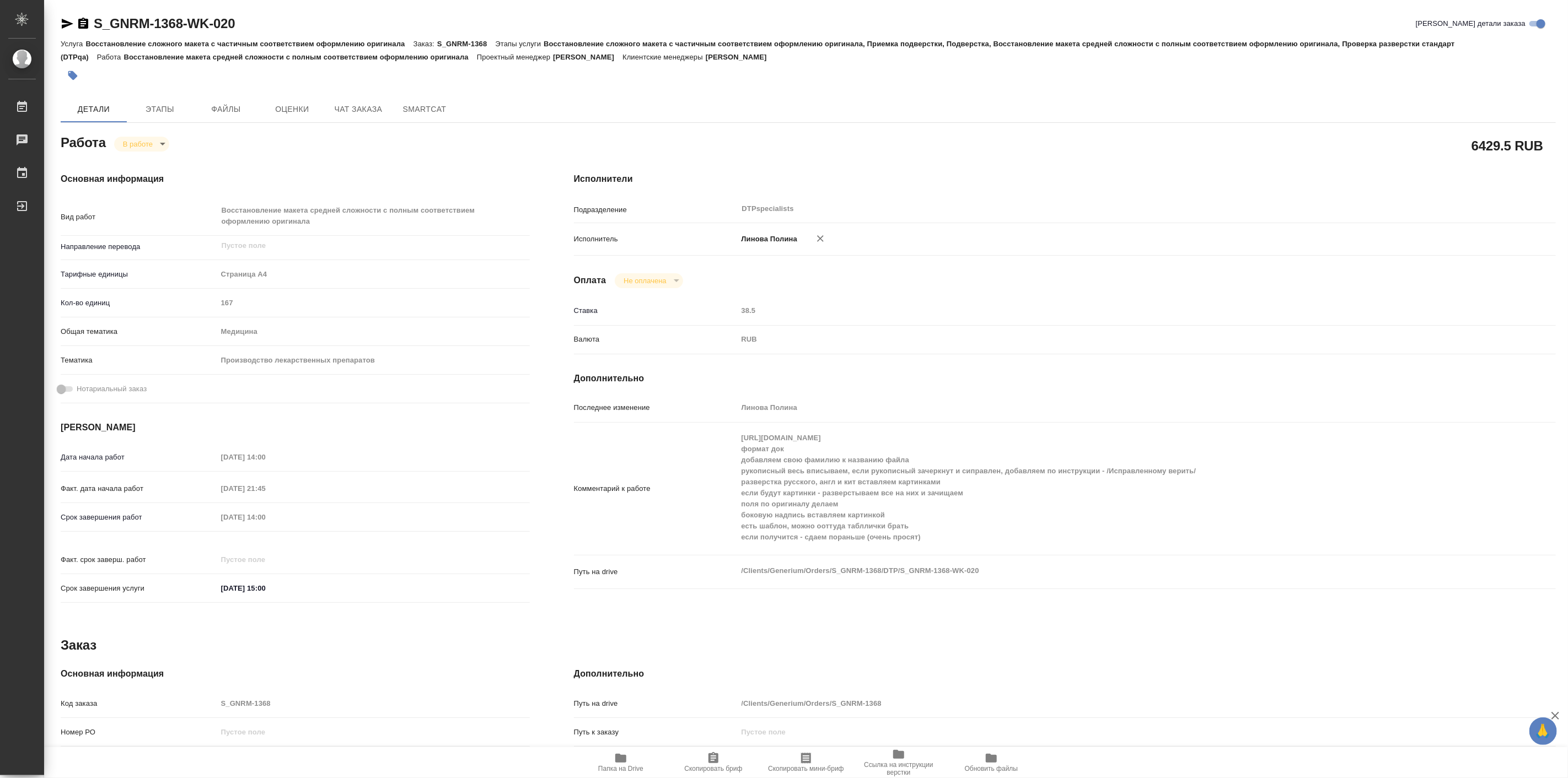
type textarea "x"
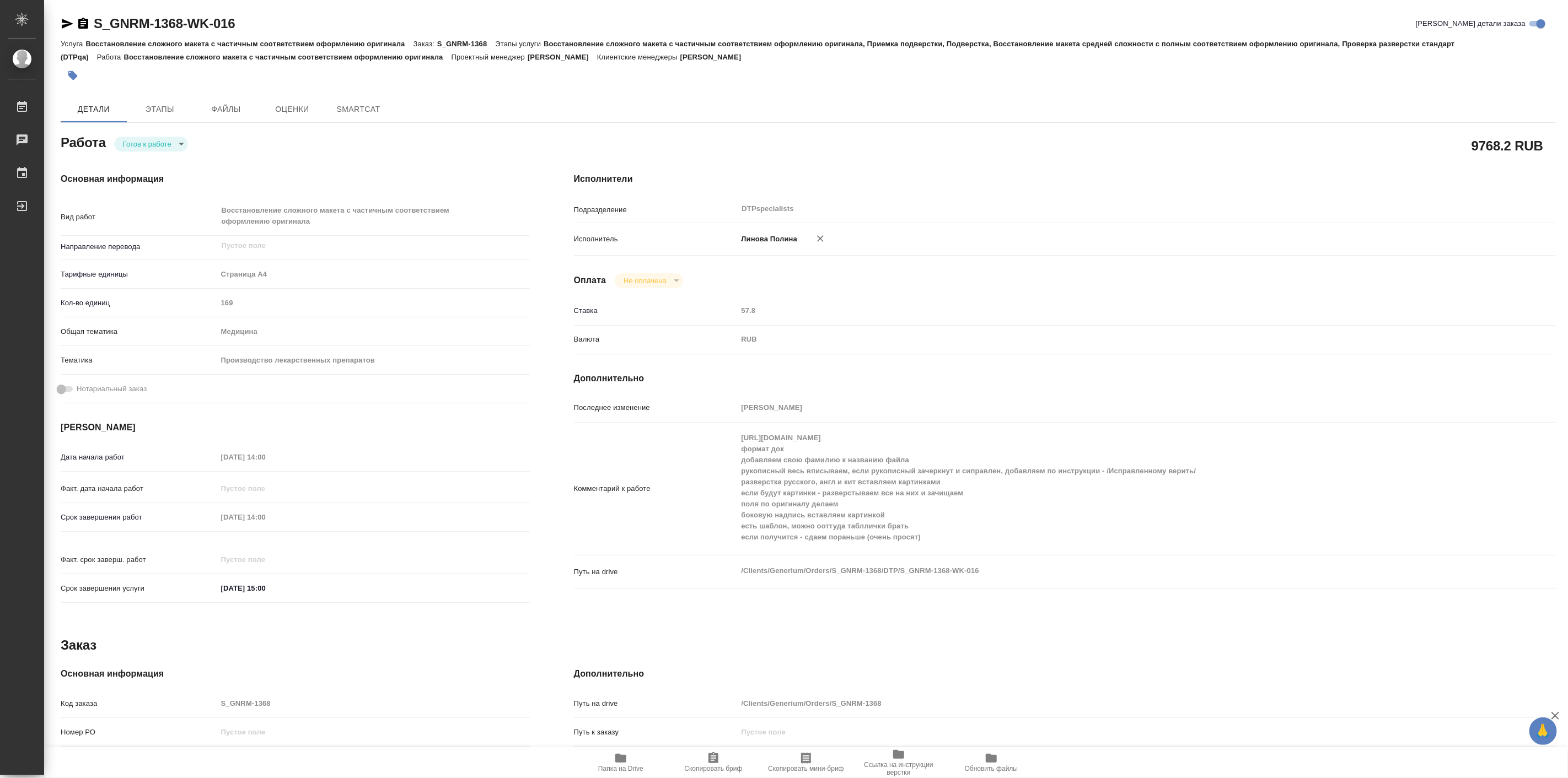
type textarea "x"
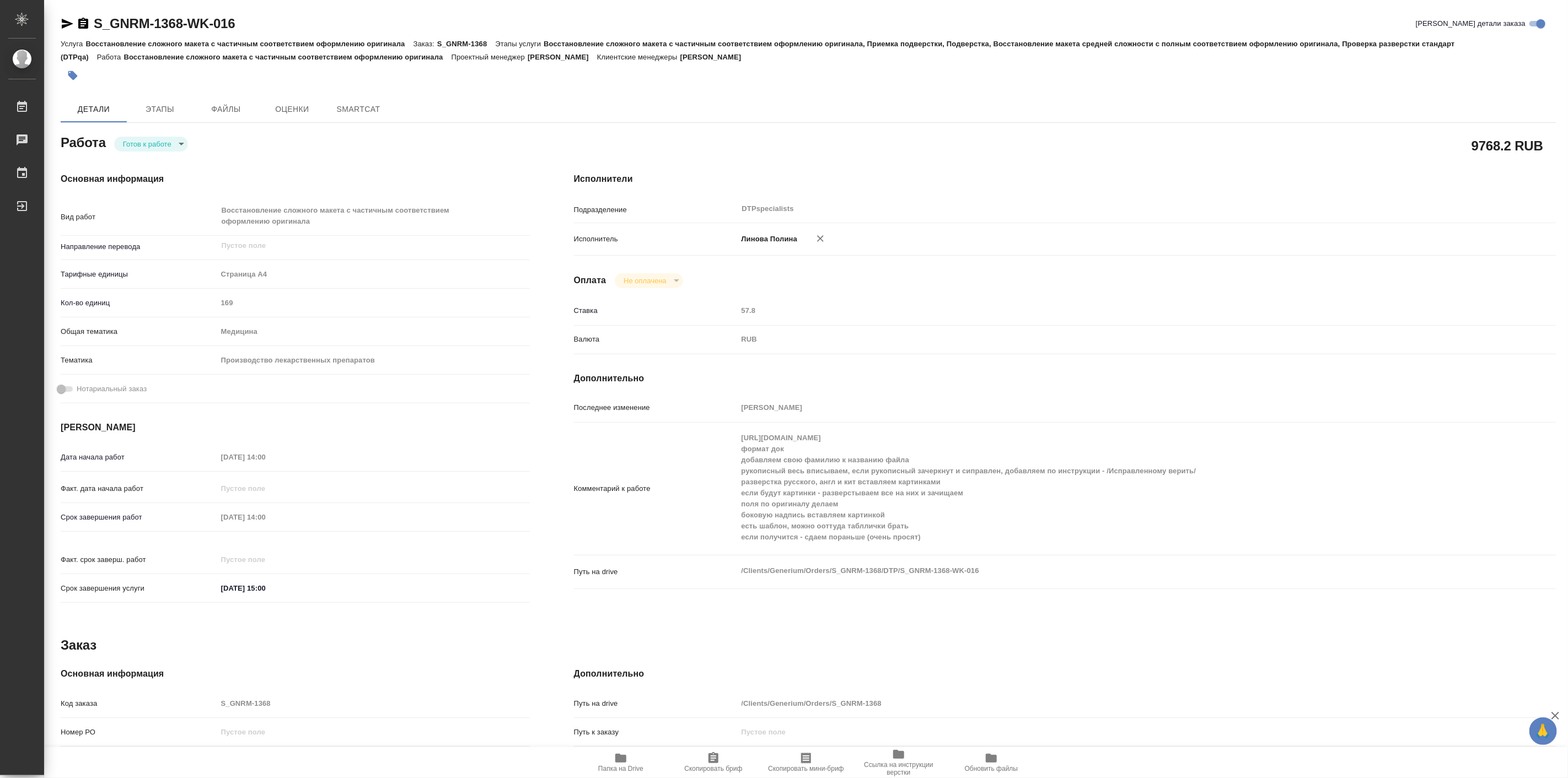
type textarea "x"
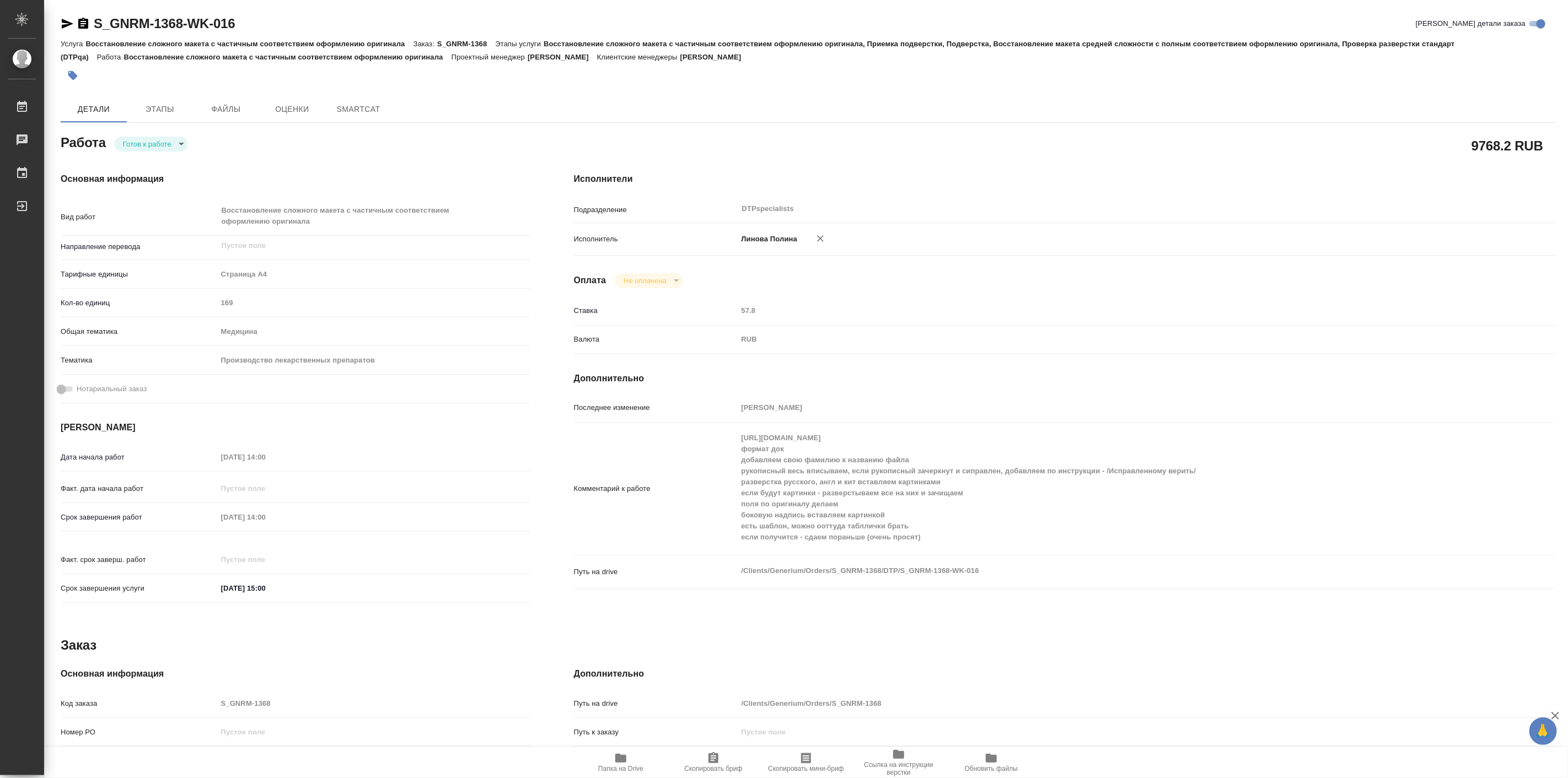
type textarea "x"
click at [151, 135] on div "Работа Готов к работе readyForWork" at bounding box center [295, 142] width 469 height 20
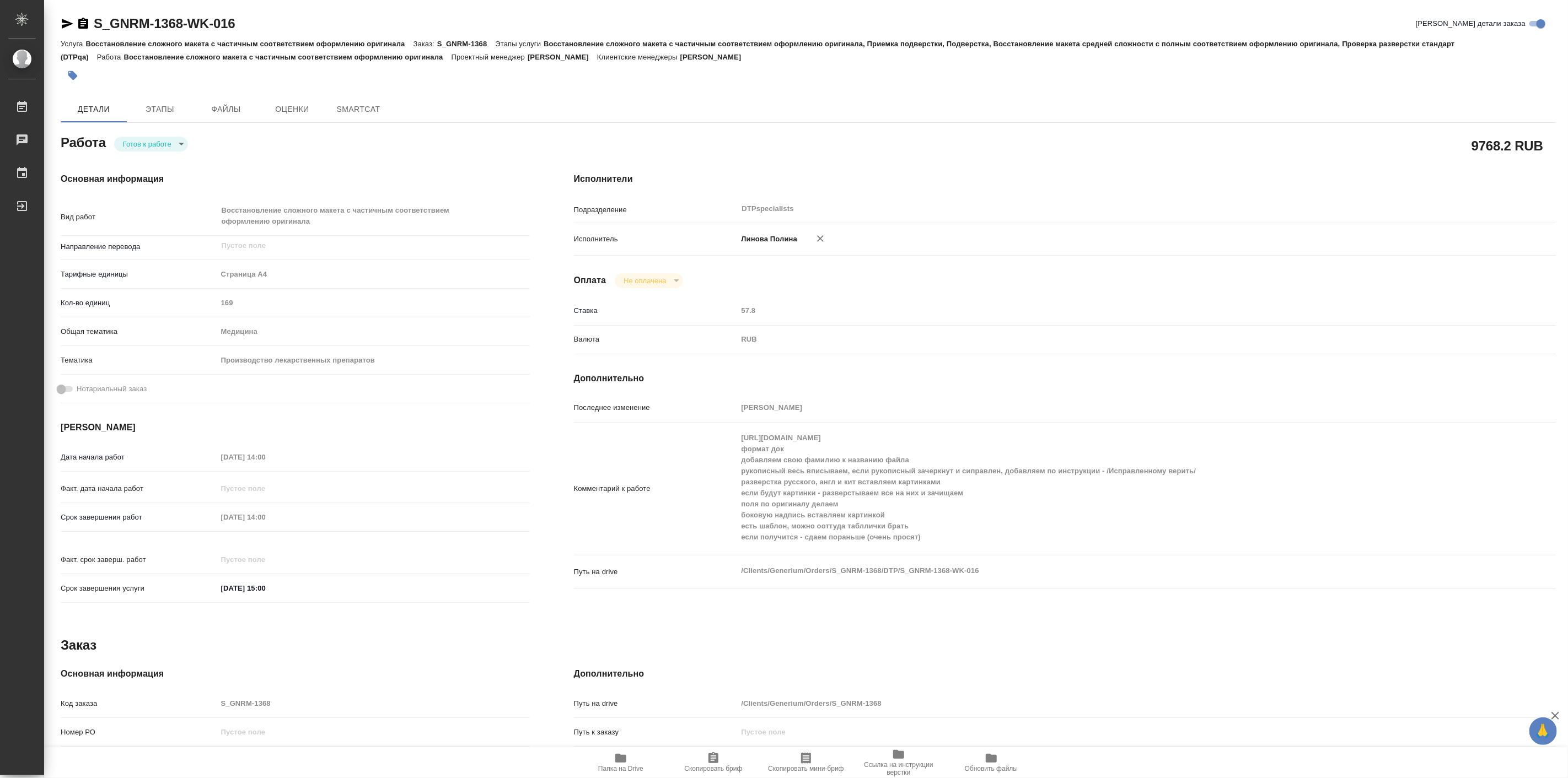
type textarea "x"
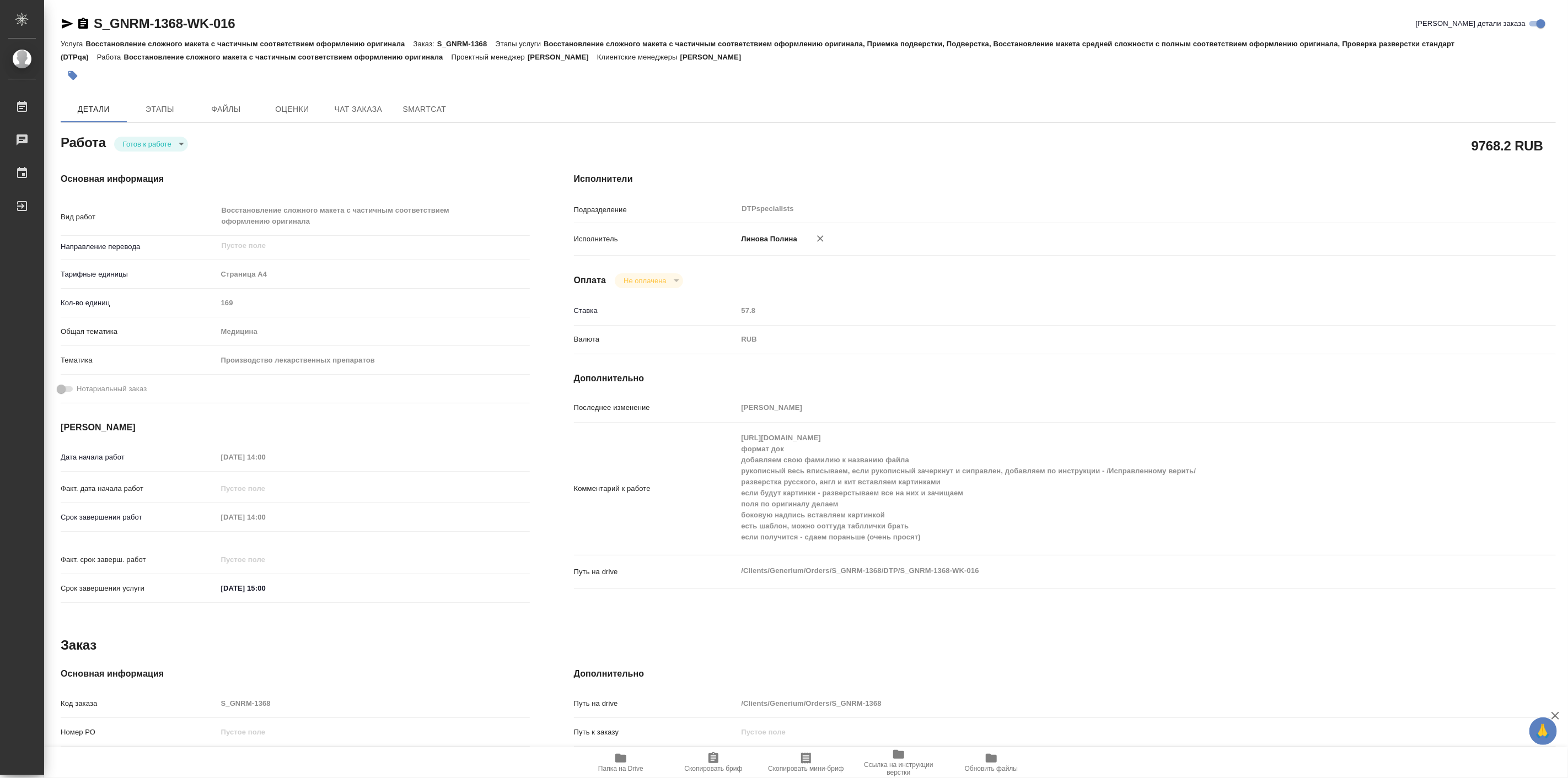
click at [161, 141] on body "🙏 .cls-1 fill:#fff; AWATERA Linova Polina Работы Чаты График Выйти S_GNRM-1368-…" at bounding box center [784, 389] width 1568 height 778
click at [162, 145] on li "В работе" at bounding box center [152, 143] width 77 height 19
type textarea "x"
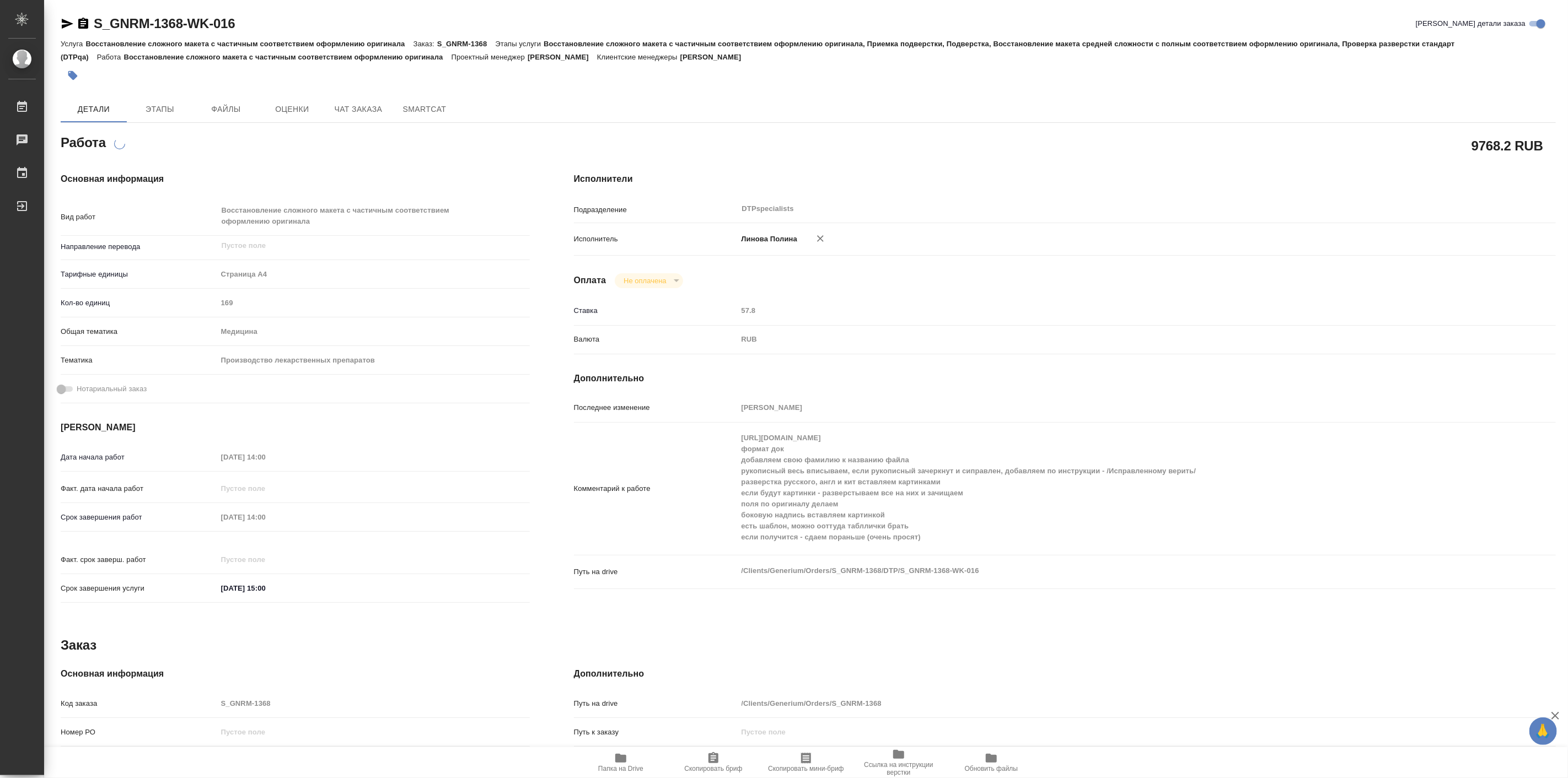
type textarea "x"
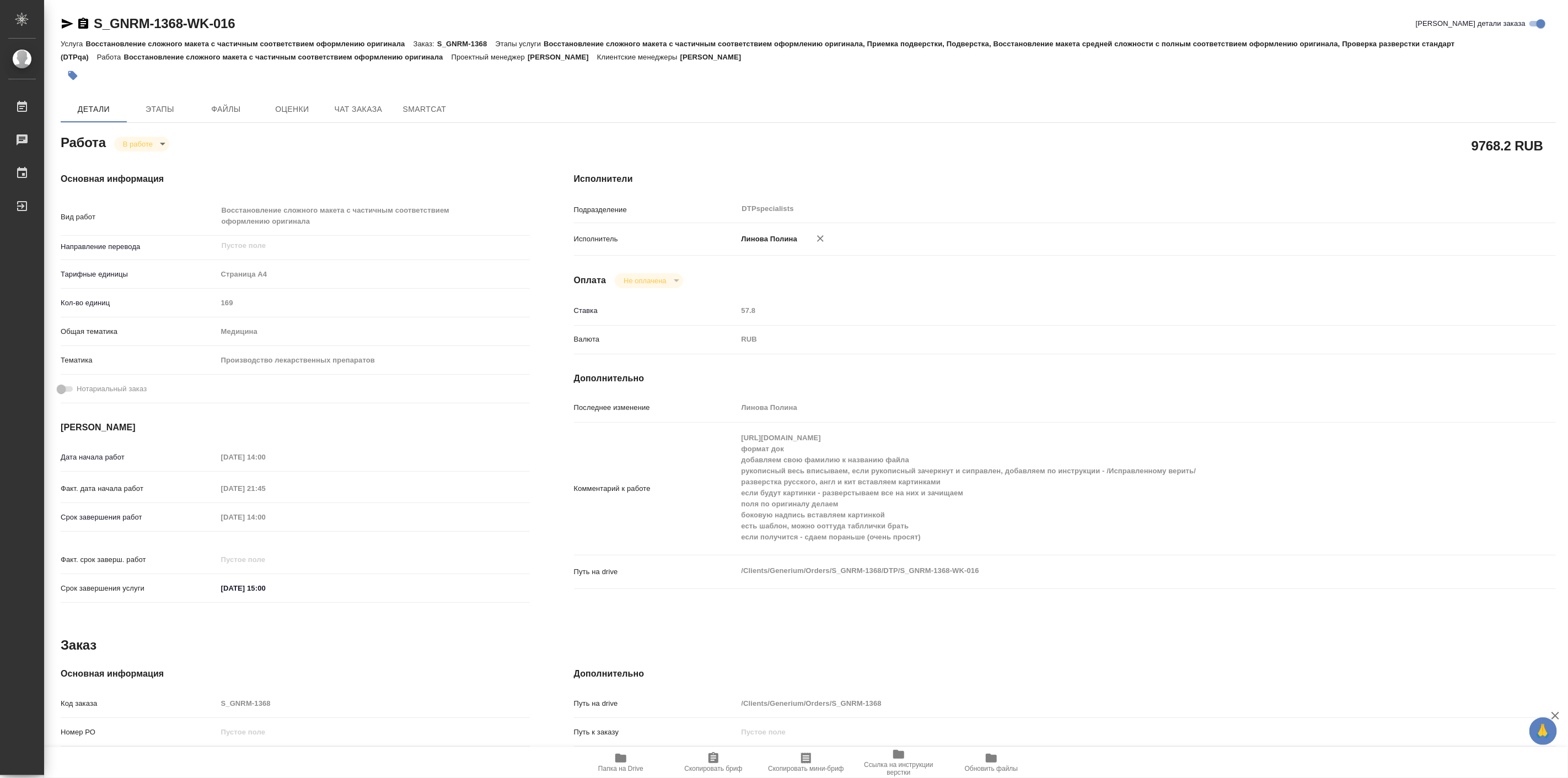
type textarea "x"
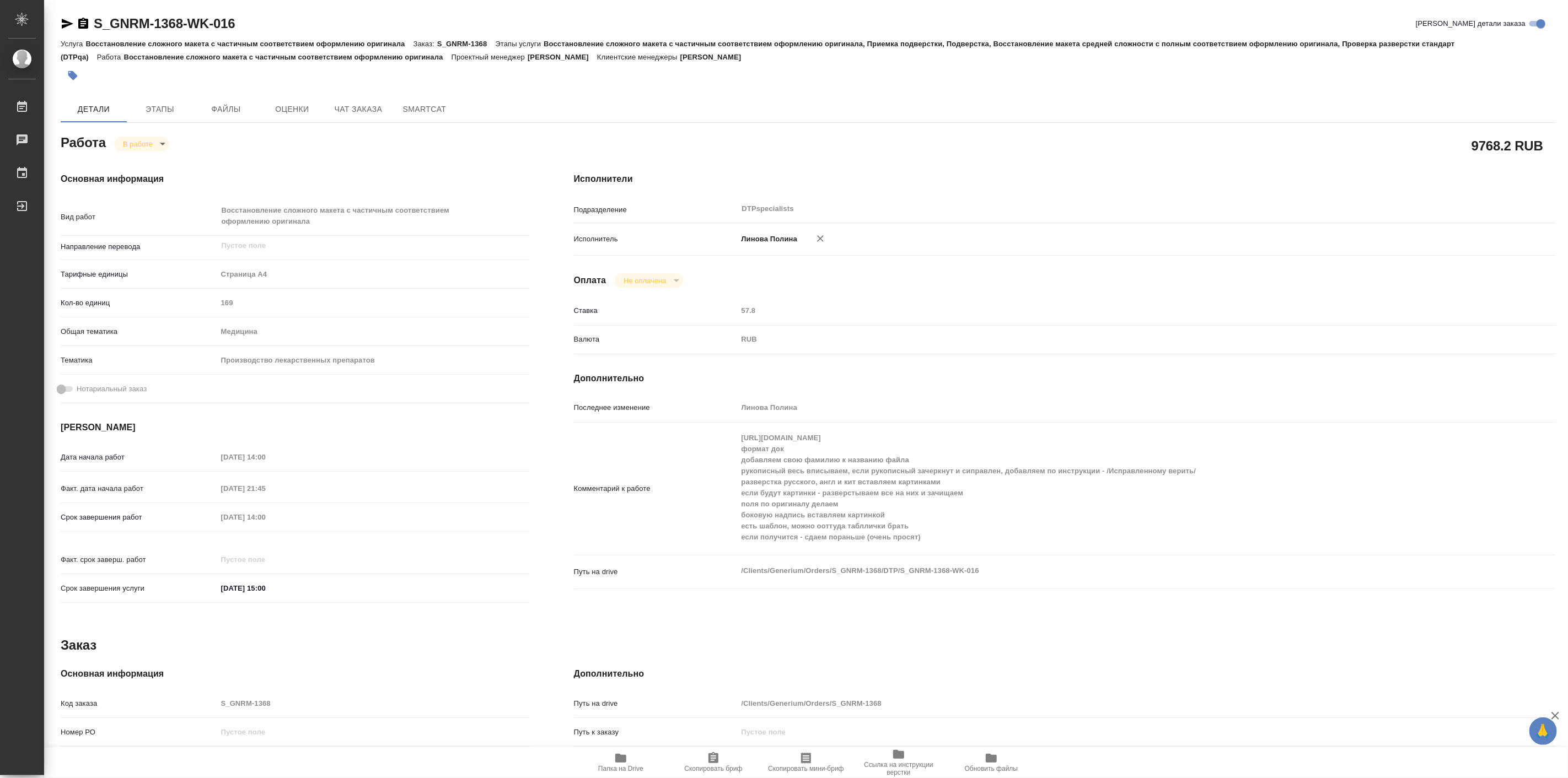
type textarea "x"
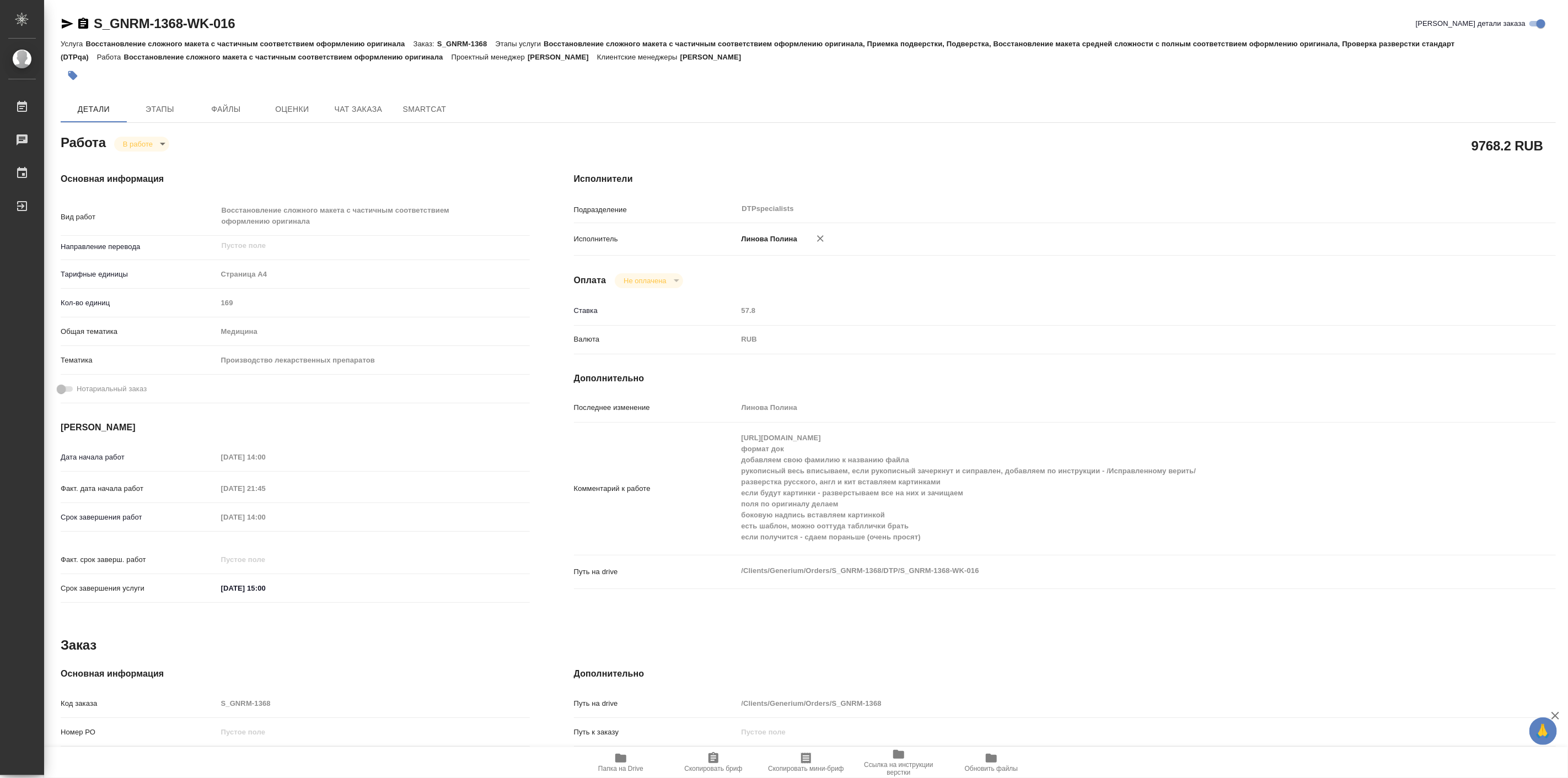
type textarea "x"
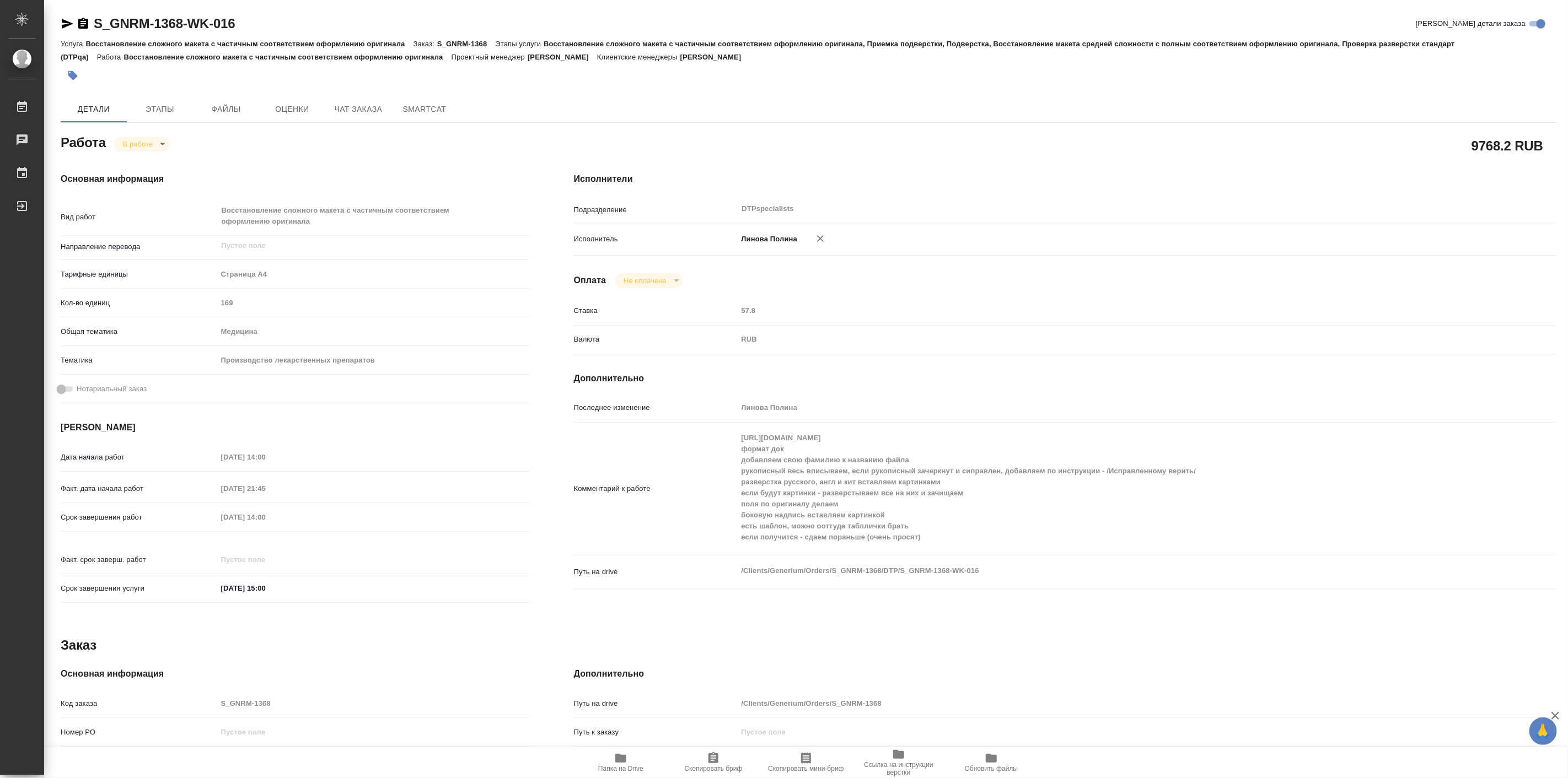
type textarea "x"
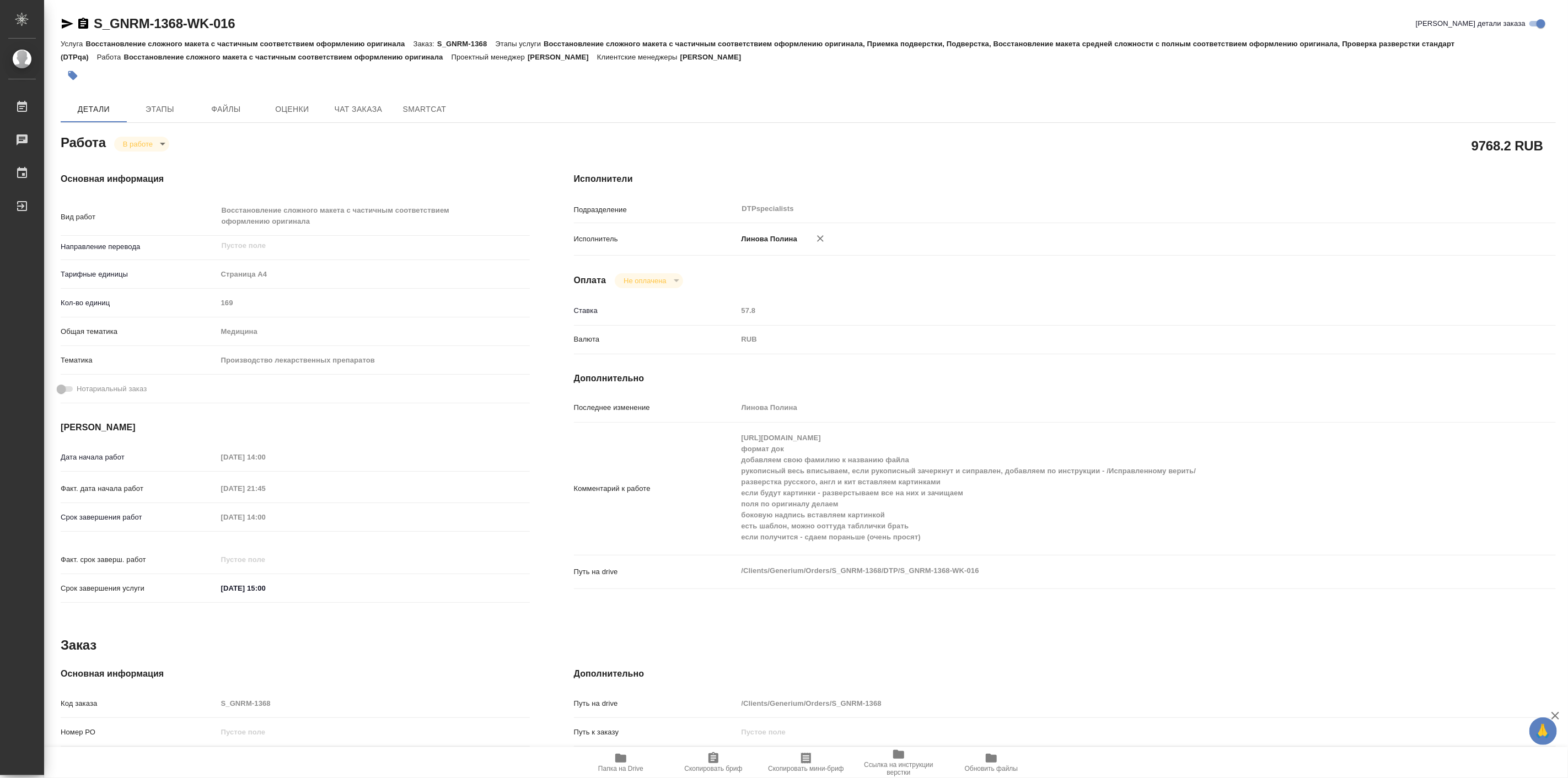
type textarea "x"
